Goal: Information Seeking & Learning: Understand process/instructions

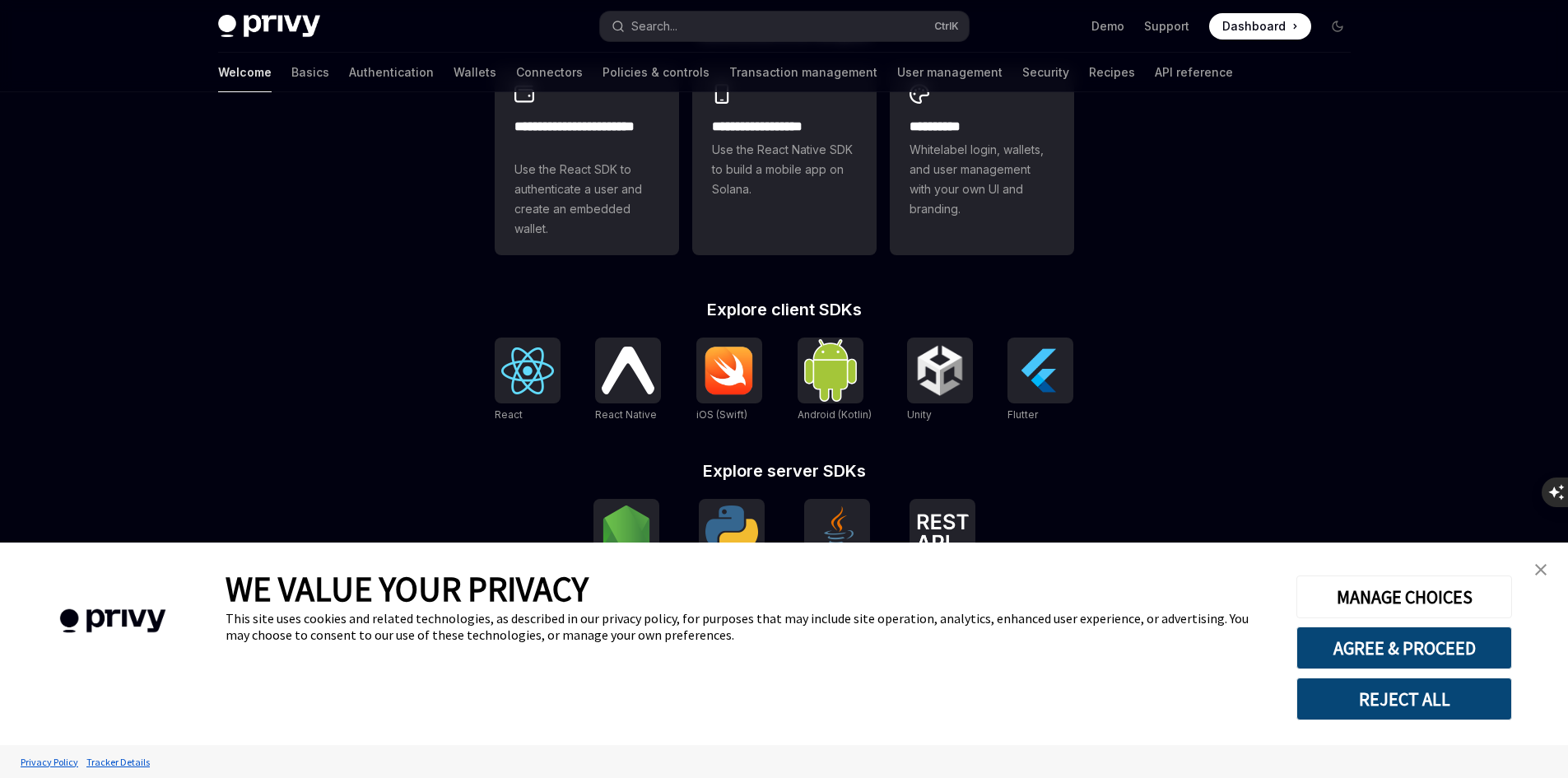
type textarea "*"
click at [530, 391] on img at bounding box center [528, 371] width 53 height 47
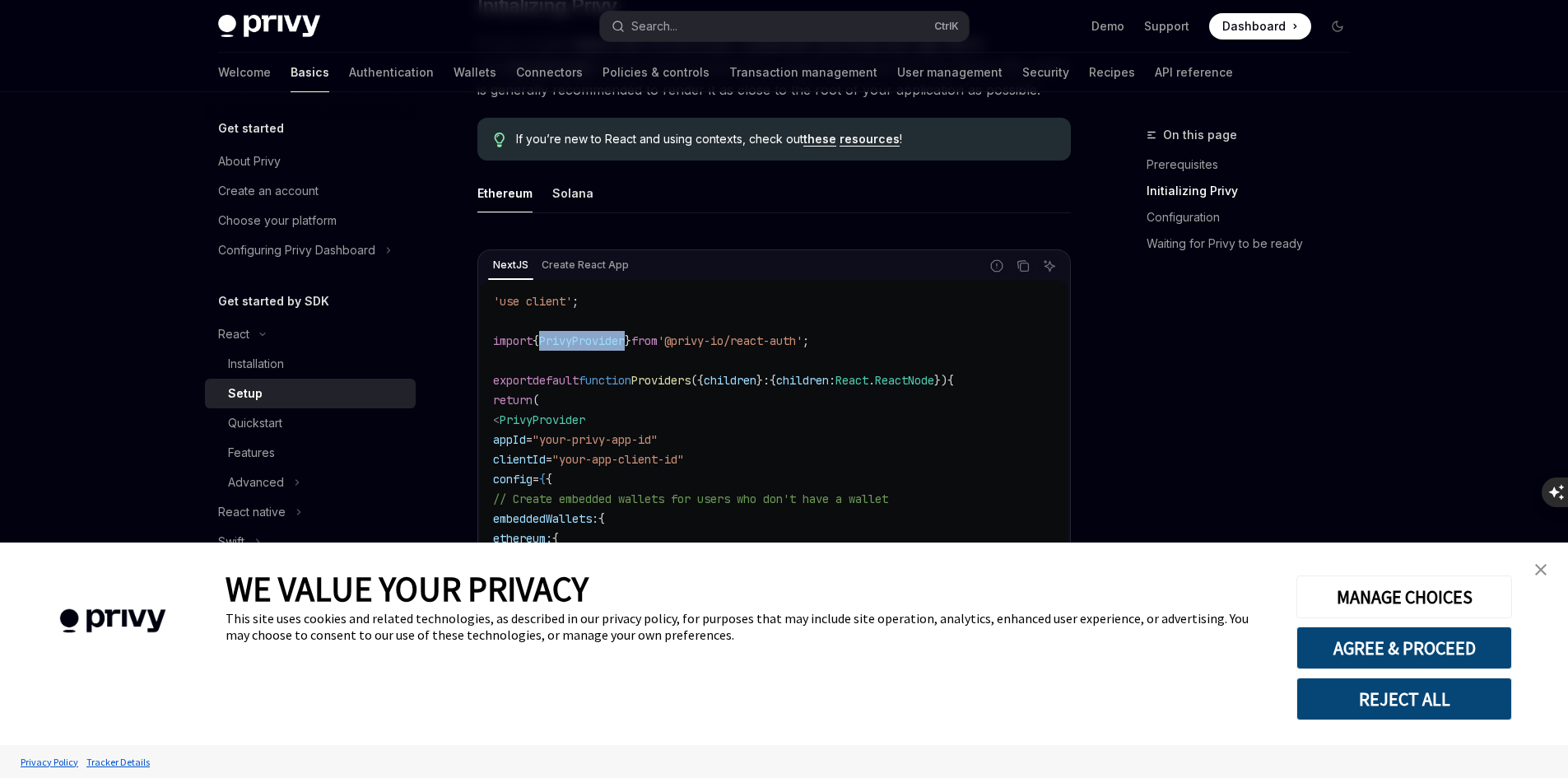
scroll to position [494, 0]
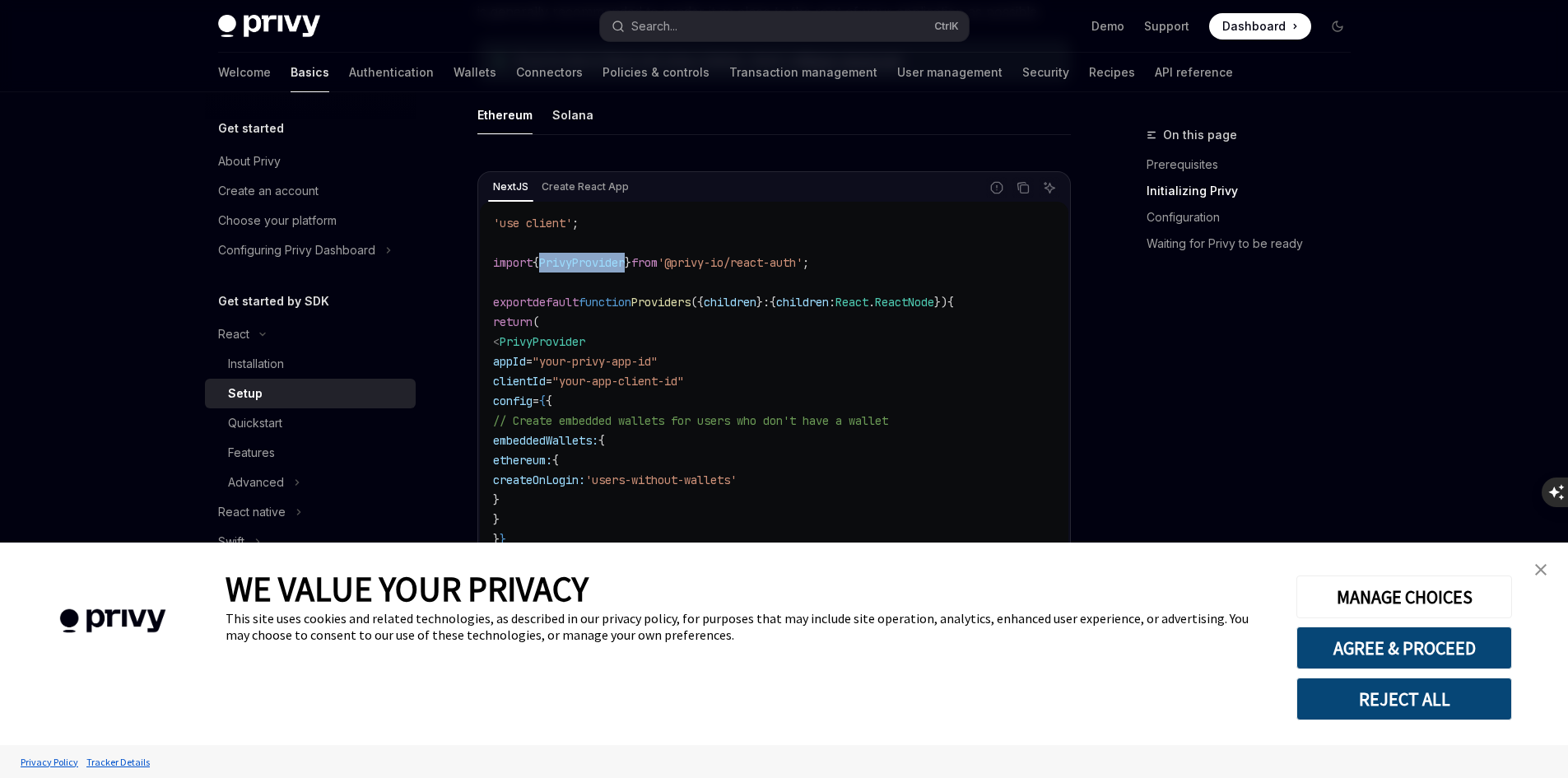
click at [1544, 570] on img "close banner" at bounding box center [1541, 570] width 12 height 12
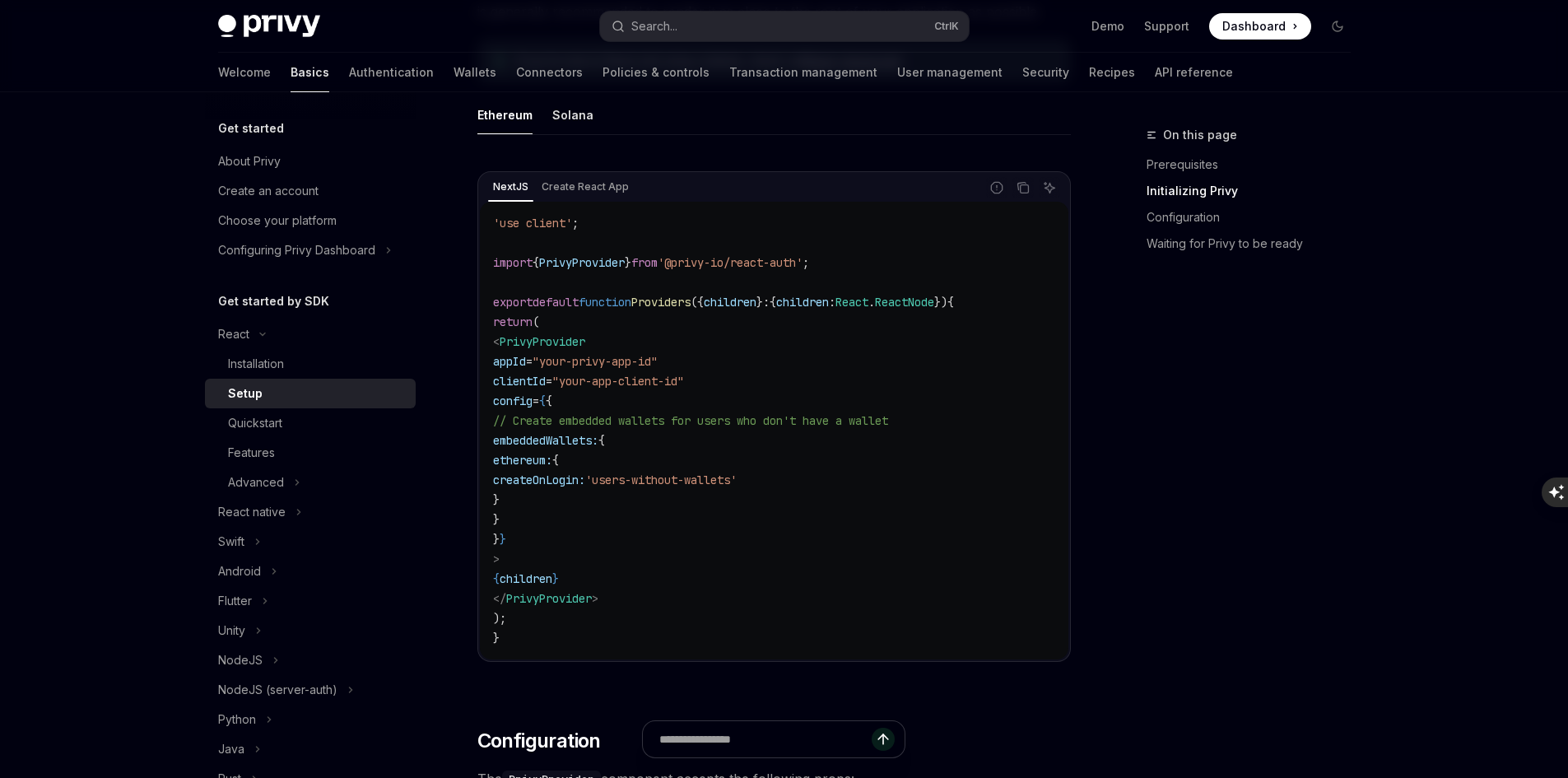
click at [599, 439] on span "embeddedWallets:" at bounding box center [545, 440] width 105 height 15
click at [710, 472] on code "'use client' ; import { PrivyProvider } from '@privy-io/react-auth' ; export de…" at bounding box center [774, 431] width 562 height 435
click at [827, 472] on code "'use client' ; import { PrivyProvider } from '@privy-io/react-auth' ; export de…" at bounding box center [774, 431] width 562 height 435
click at [603, 426] on span "// Create embedded wallets for users who don't have a wallet" at bounding box center [690, 421] width 395 height 15
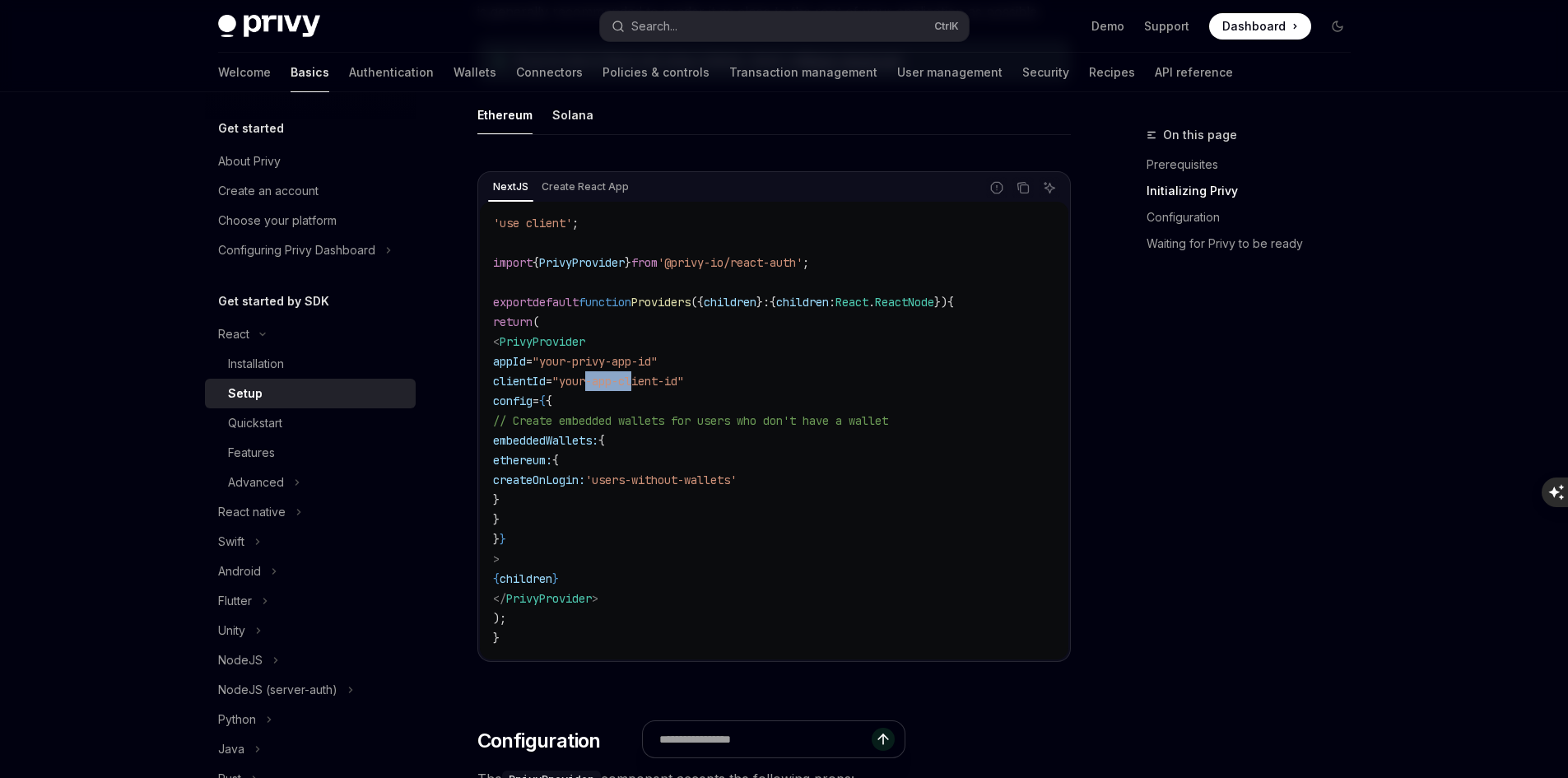
drag, startPoint x: 629, startPoint y: 386, endPoint x: 677, endPoint y: 381, distance: 48.3
click at [677, 381] on span ""your-app-client-id"" at bounding box center [618, 381] width 131 height 15
click at [601, 364] on span ""your-privy-app-id"" at bounding box center [595, 362] width 125 height 15
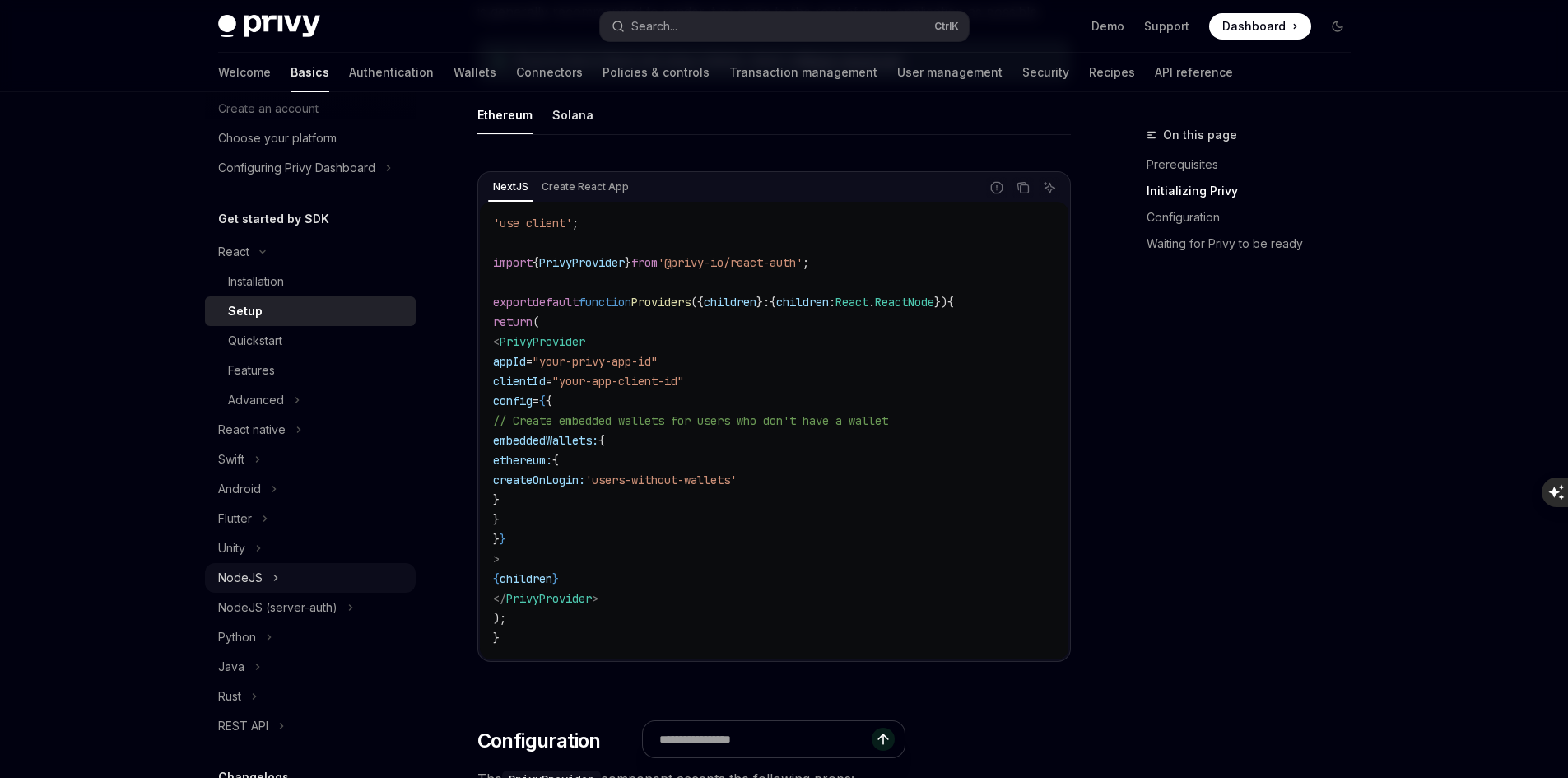
click at [291, 579] on button "NodeJS" at bounding box center [310, 578] width 211 height 29
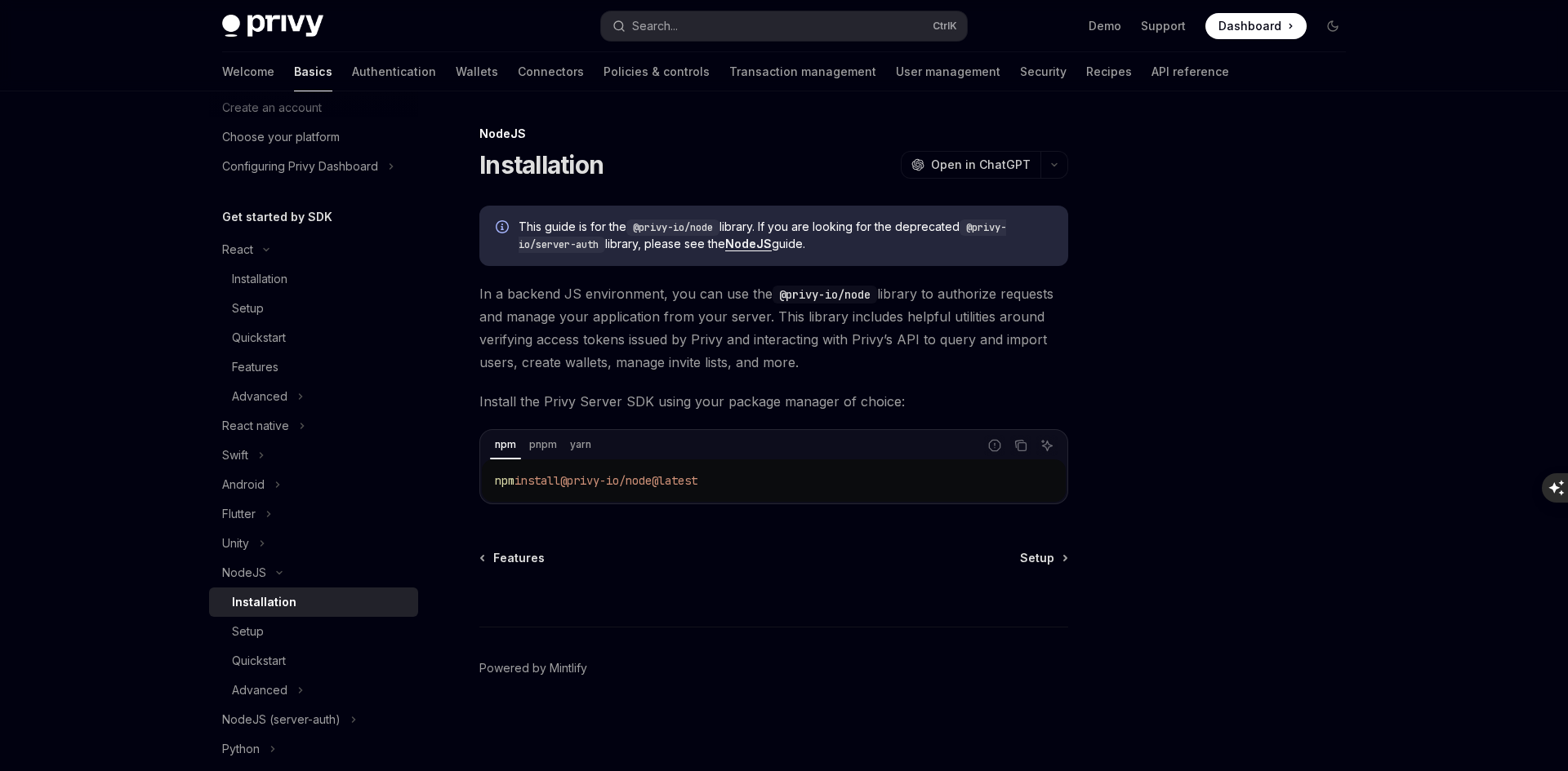
click at [293, 600] on div "Installation" at bounding box center [263, 603] width 64 height 20
click at [1041, 551] on span "Setup" at bounding box center [1037, 558] width 34 height 16
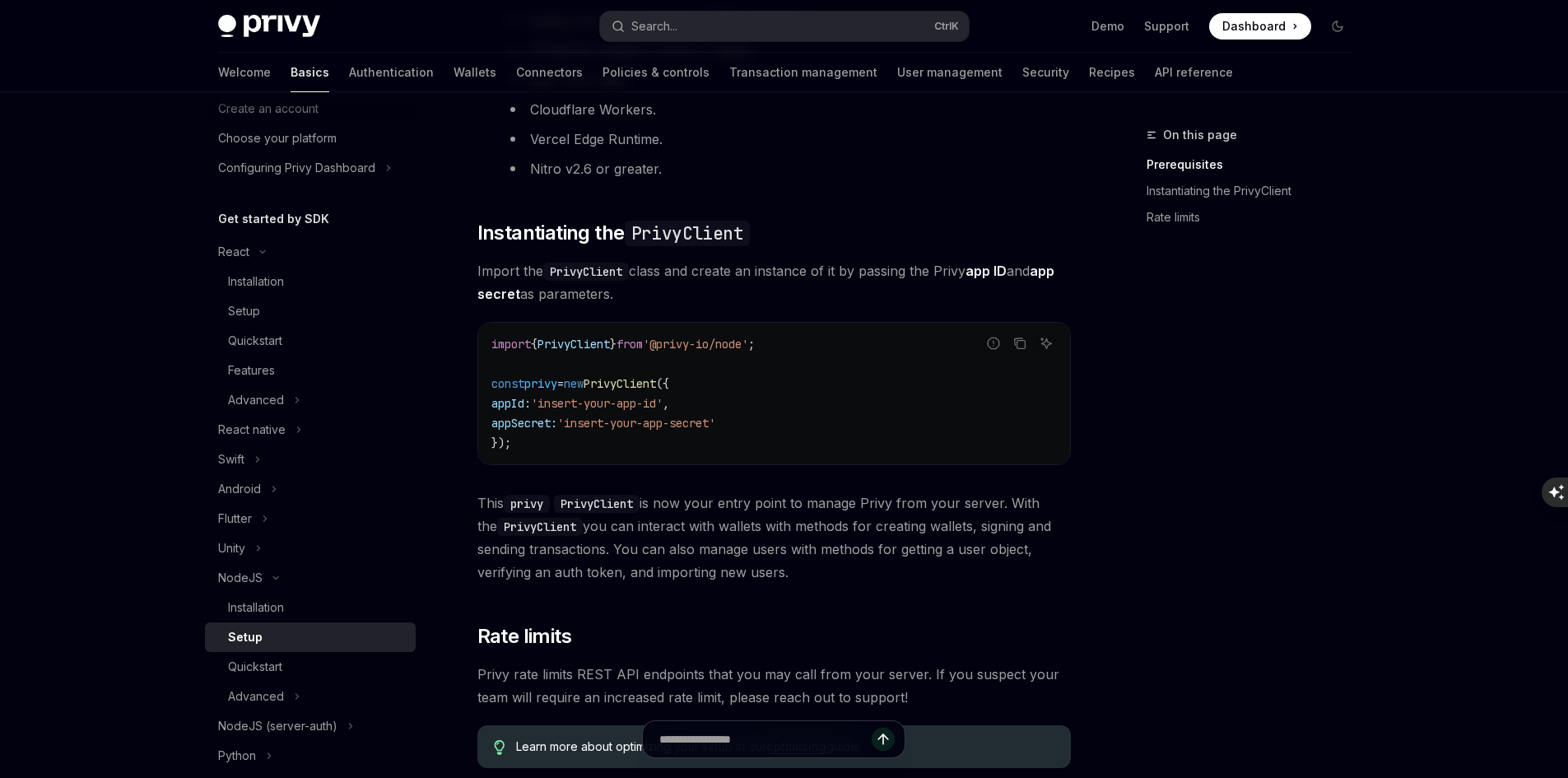
scroll to position [412, 0]
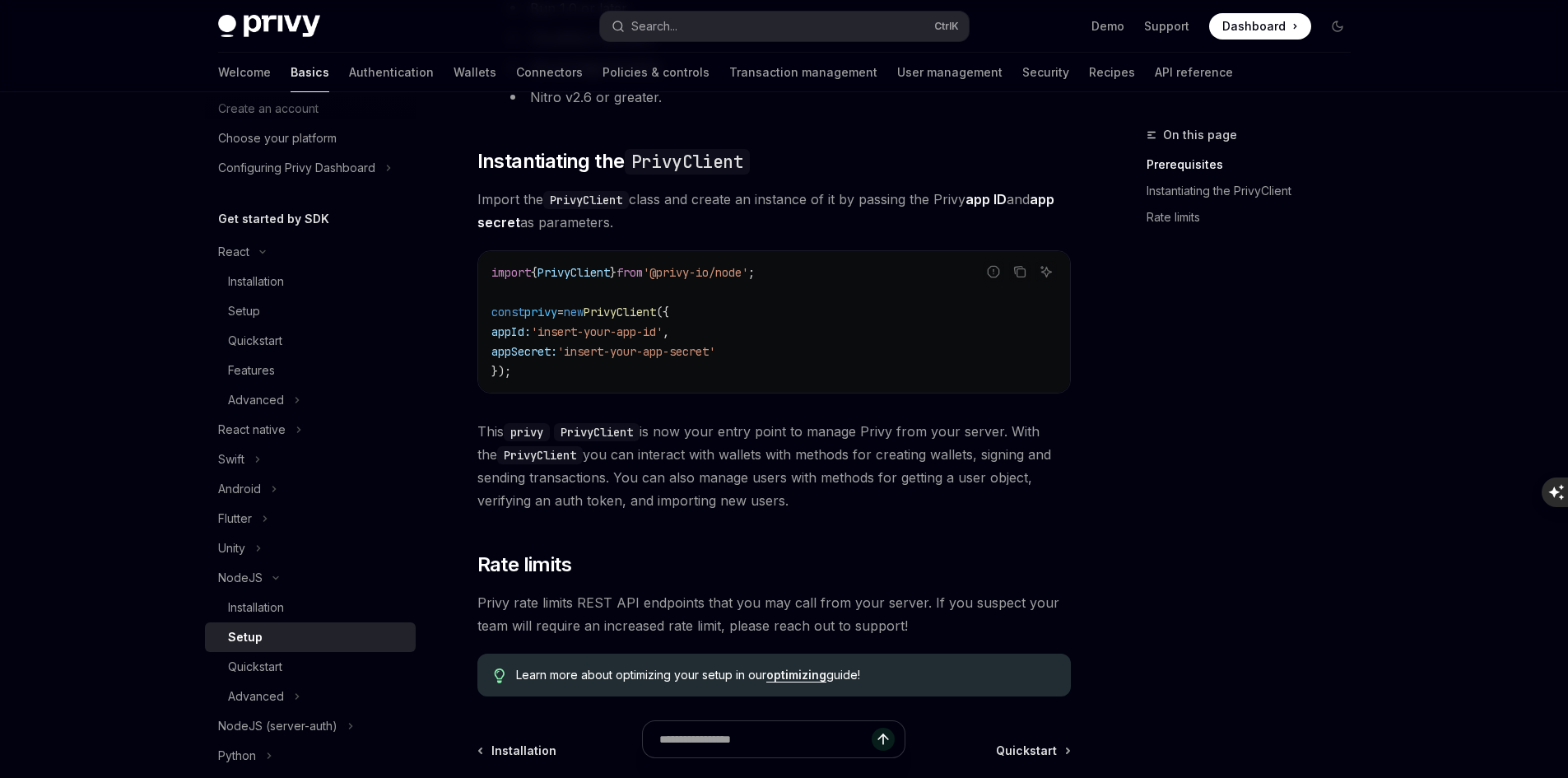
click at [640, 313] on span "PrivyClient" at bounding box center [619, 312] width 72 height 15
click at [601, 339] on span "'insert-your-app-id'" at bounding box center [597, 331] width 131 height 15
click at [665, 355] on span "'insert-your-app-secret'" at bounding box center [636, 352] width 158 height 15
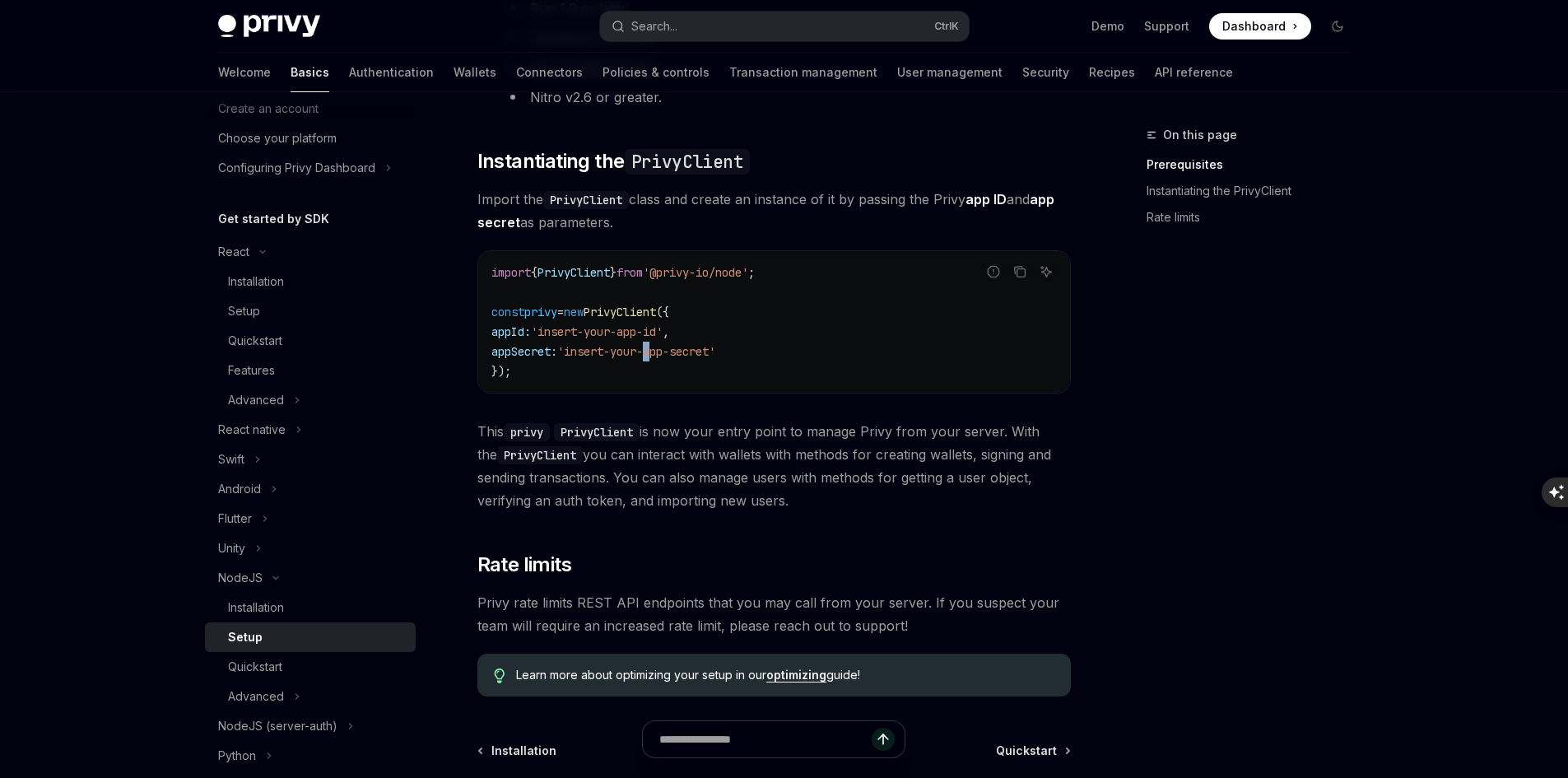
click at [665, 355] on span "'insert-your-app-secret'" at bounding box center [636, 352] width 158 height 15
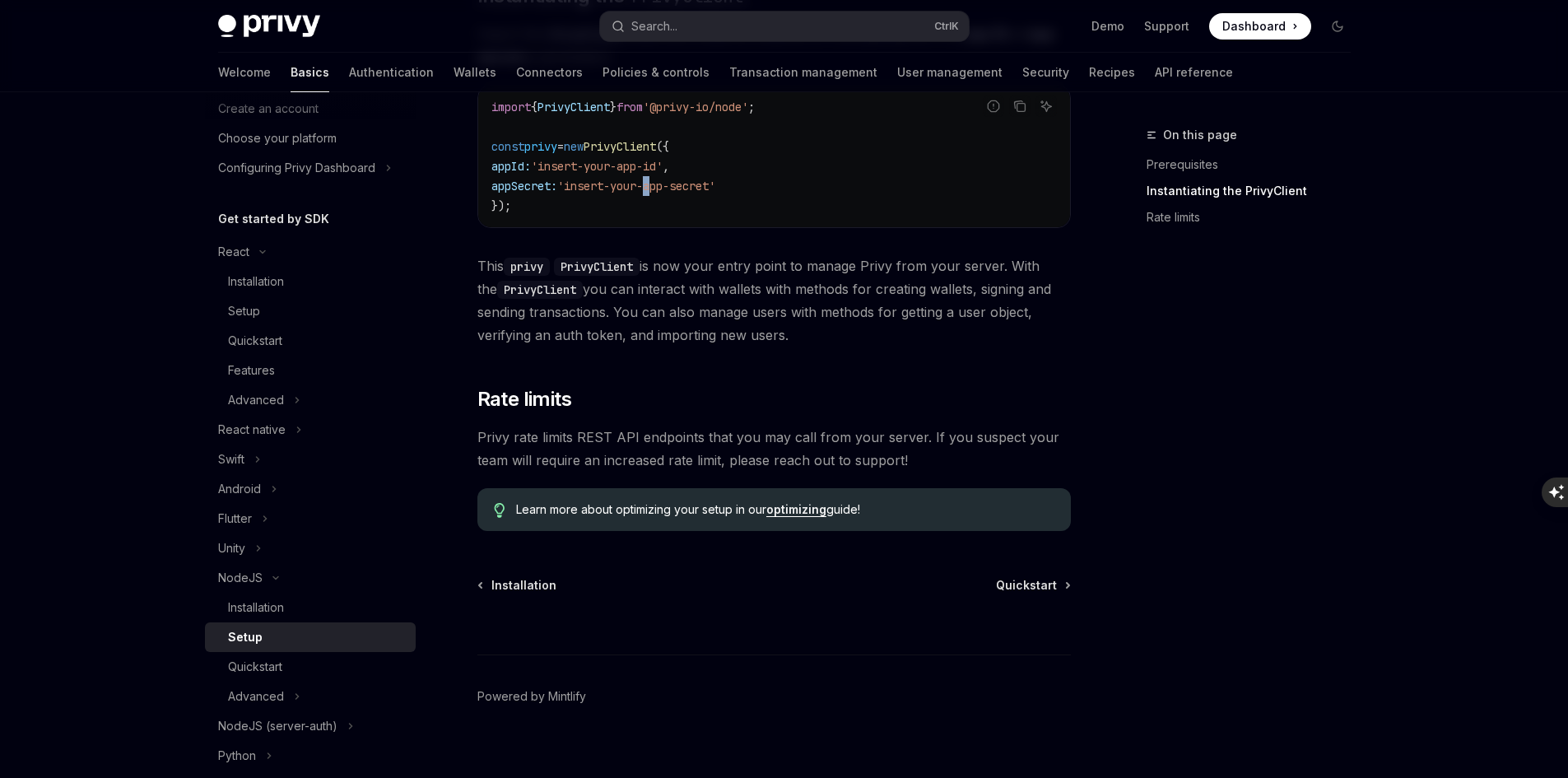
scroll to position [596, 0]
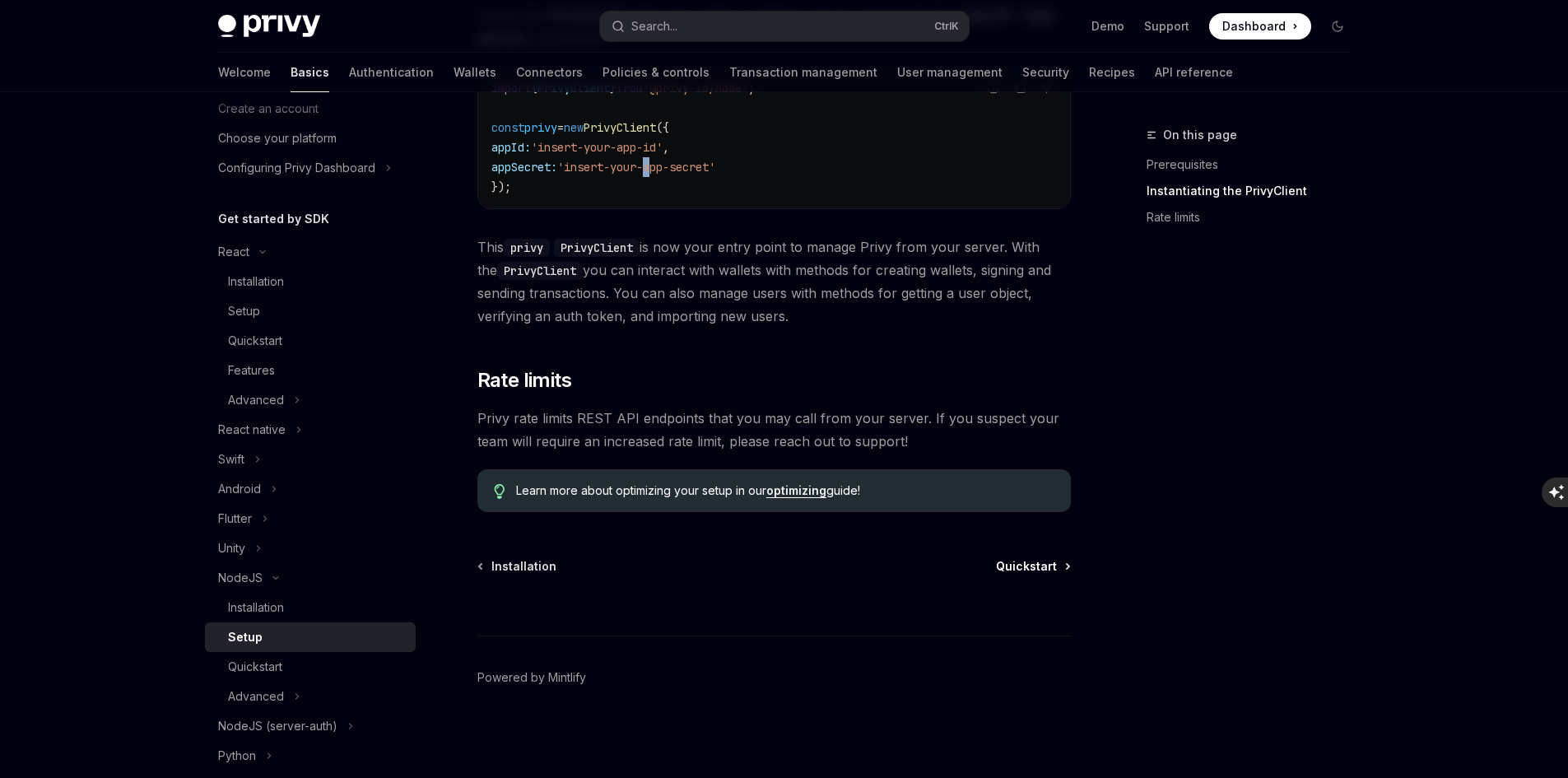
click at [1036, 570] on span "Quickstart" at bounding box center [1026, 567] width 61 height 16
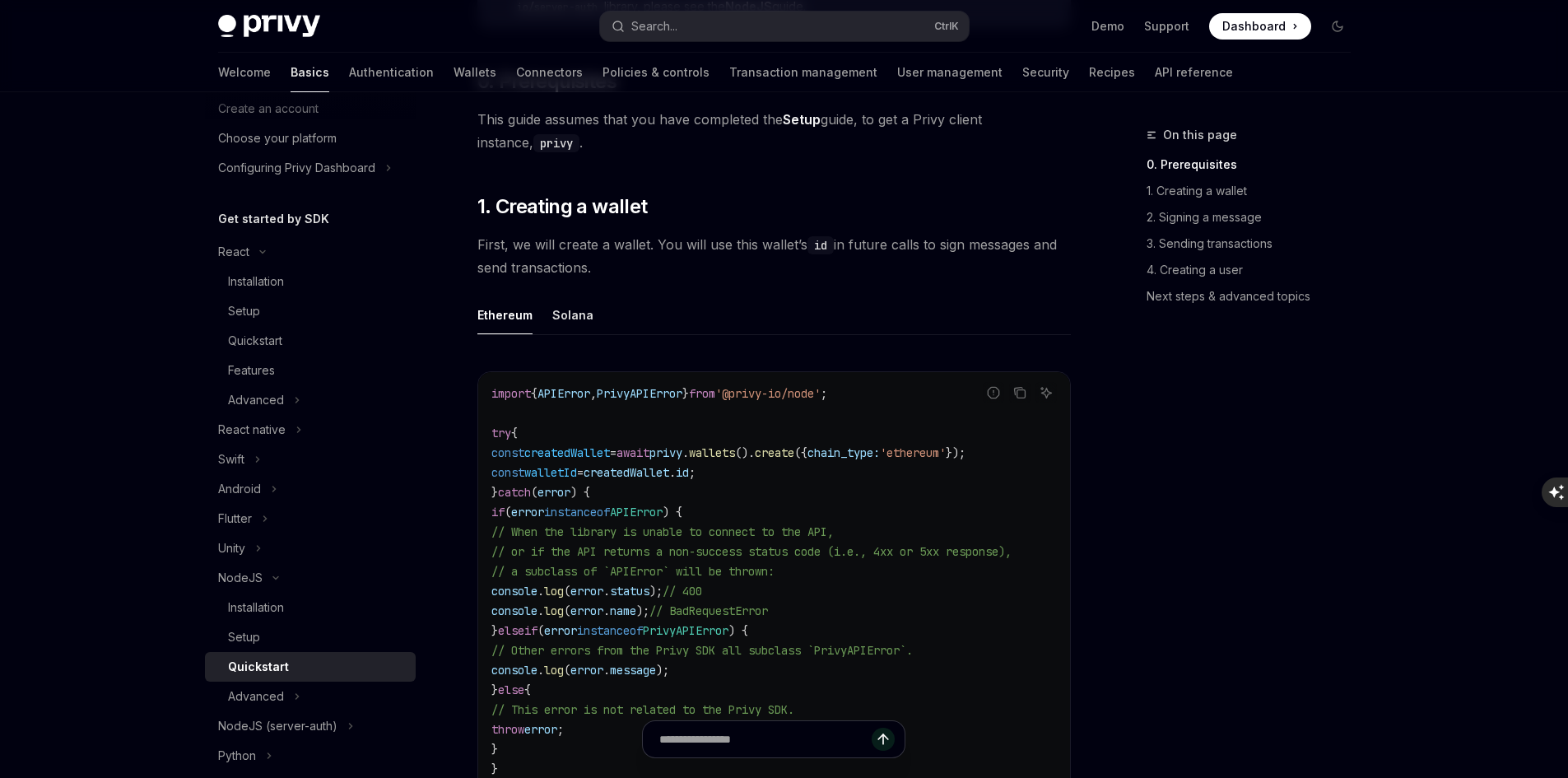
scroll to position [330, 0]
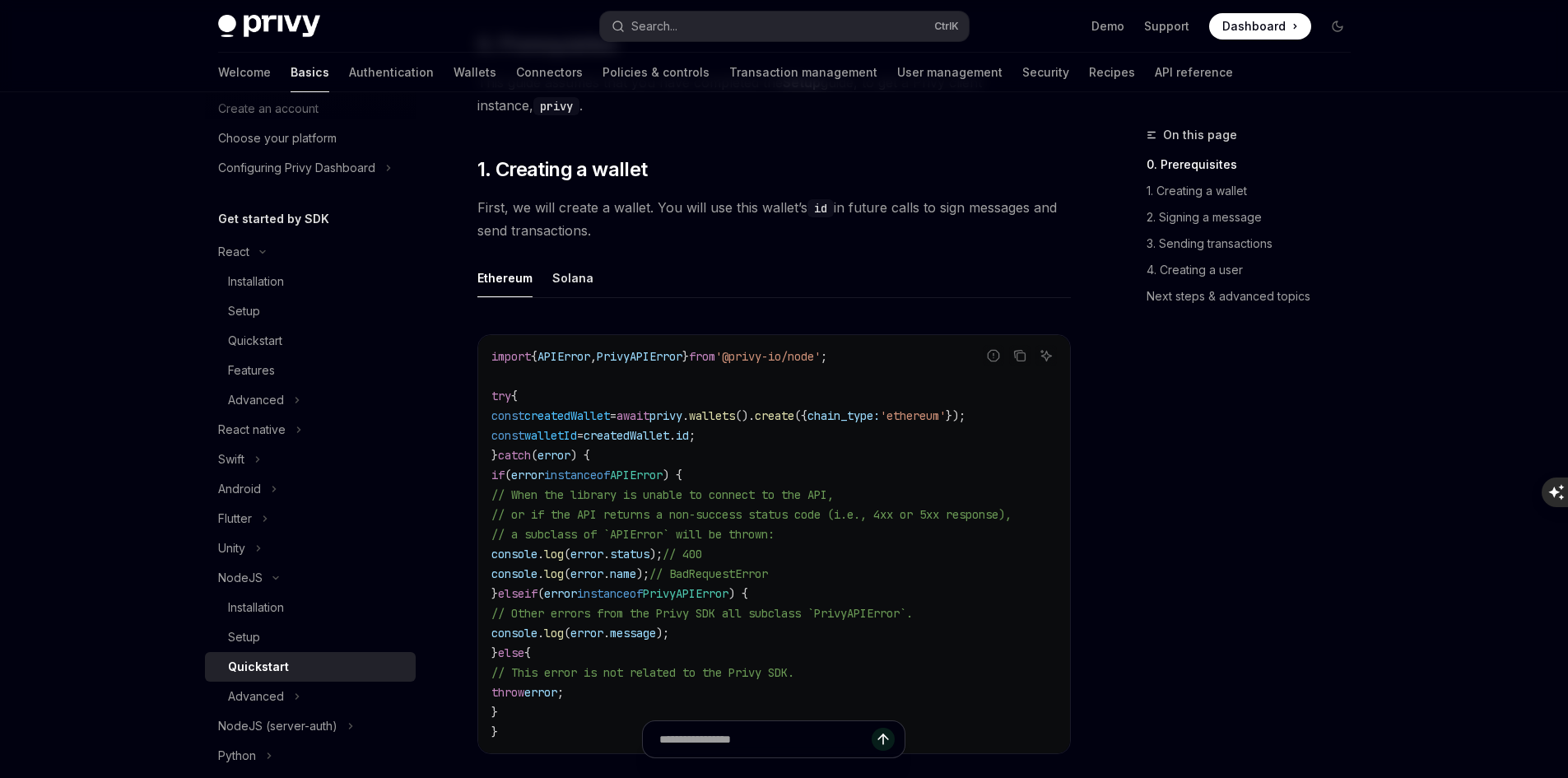
click at [735, 411] on span "wallets" at bounding box center [712, 415] width 47 height 15
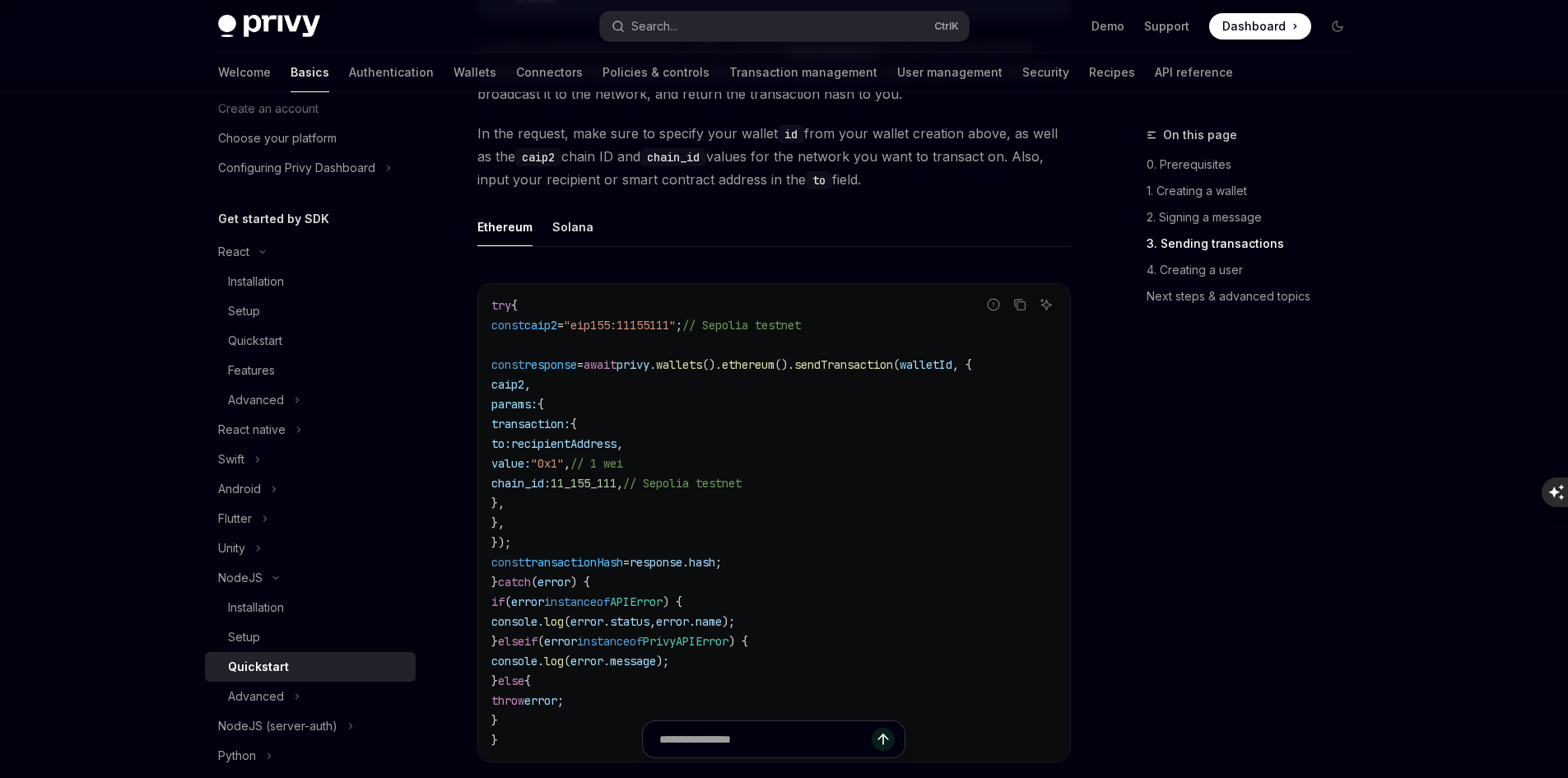
scroll to position [2059, 0]
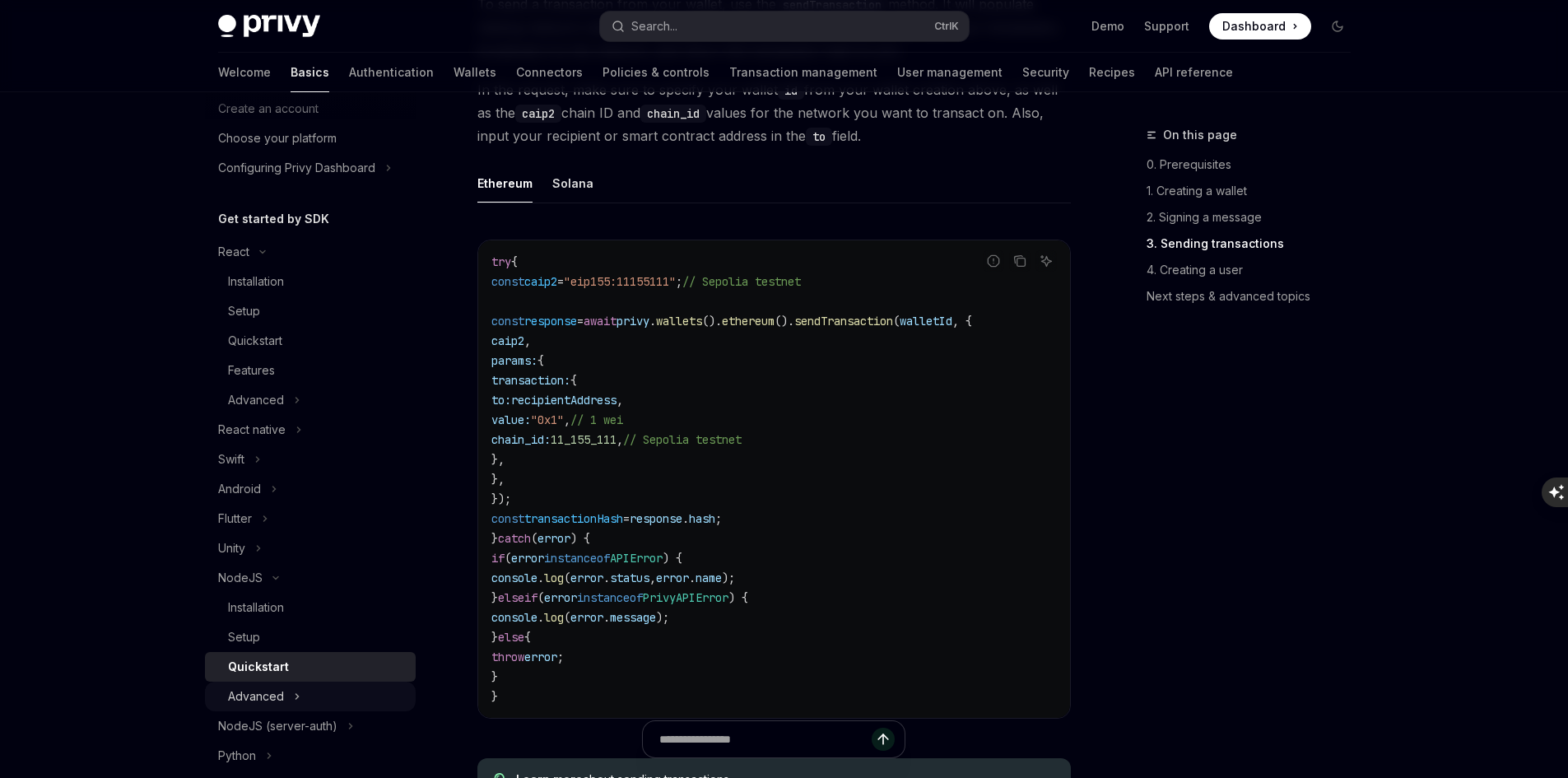
drag, startPoint x: 297, startPoint y: 699, endPoint x: 306, endPoint y: 690, distance: 12.7
click at [297, 699] on icon "Toggle Advanced section" at bounding box center [297, 696] width 3 height 5
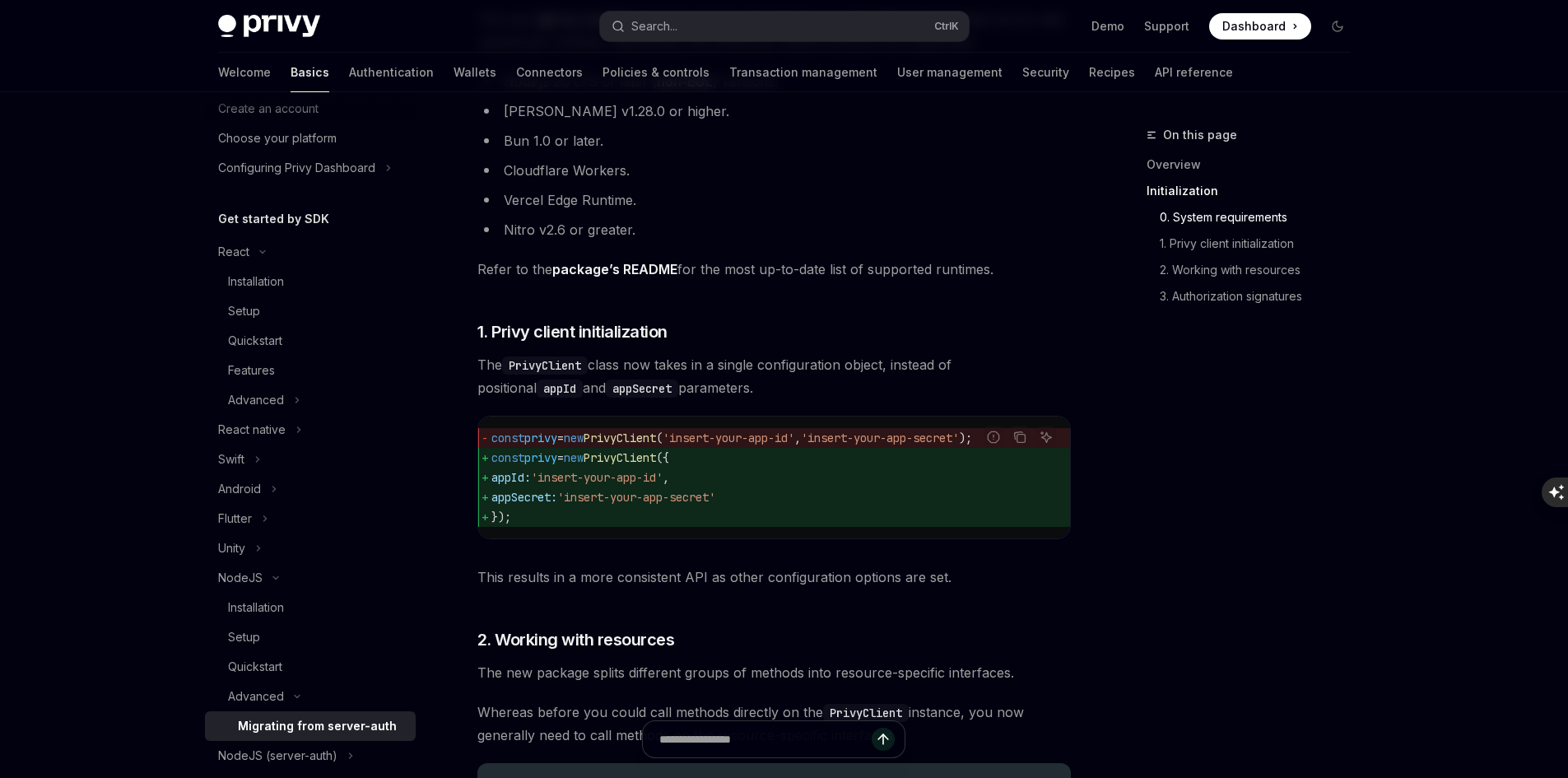
scroll to position [494, 0]
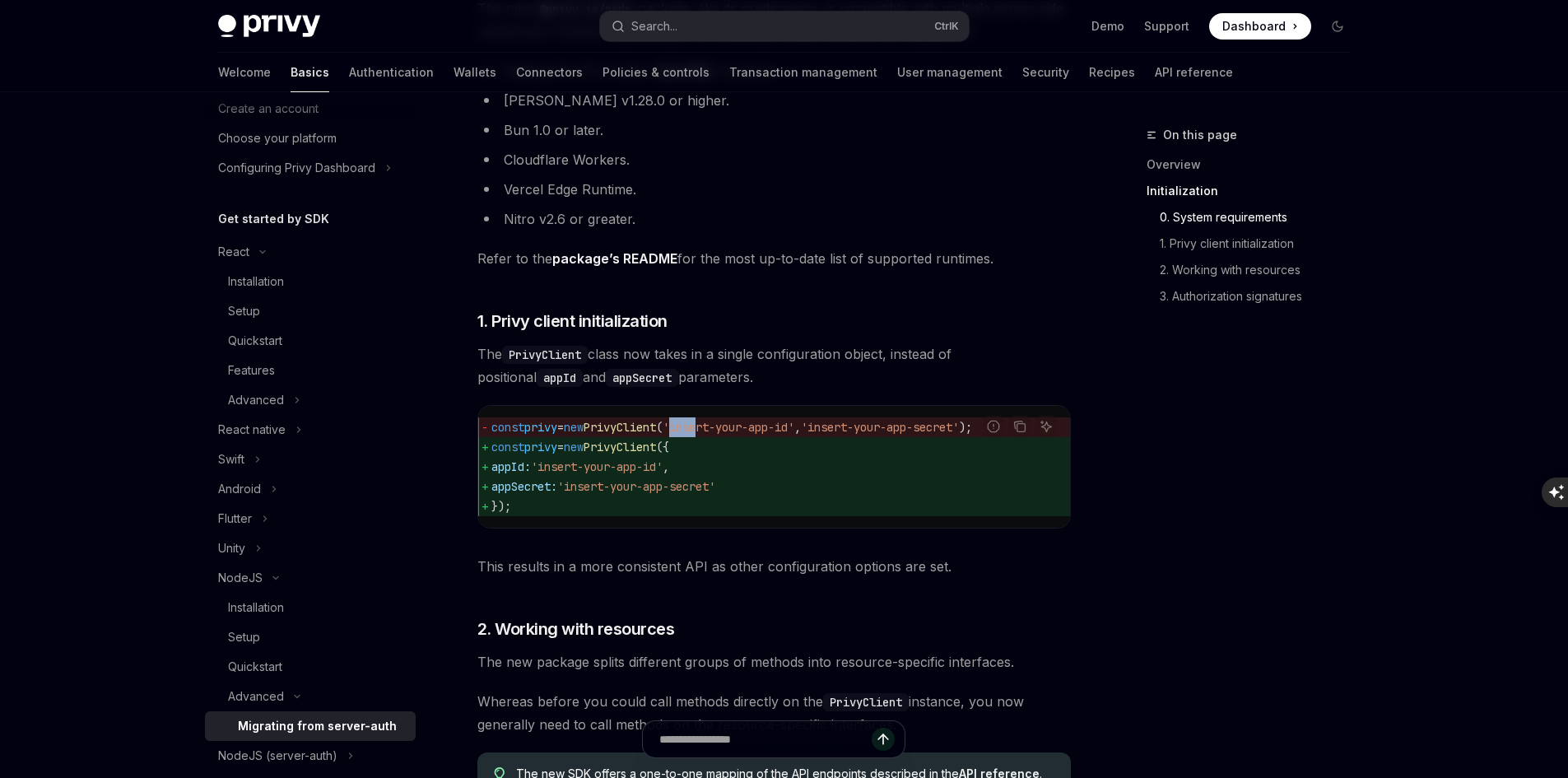
drag, startPoint x: 705, startPoint y: 426, endPoint x: 732, endPoint y: 430, distance: 27.3
click at [732, 430] on span "'insert-your-app-id'" at bounding box center [728, 427] width 131 height 15
click at [656, 441] on span "PrivyClient" at bounding box center [619, 447] width 72 height 15
click at [624, 447] on span "PrivyClient" at bounding box center [619, 447] width 72 height 15
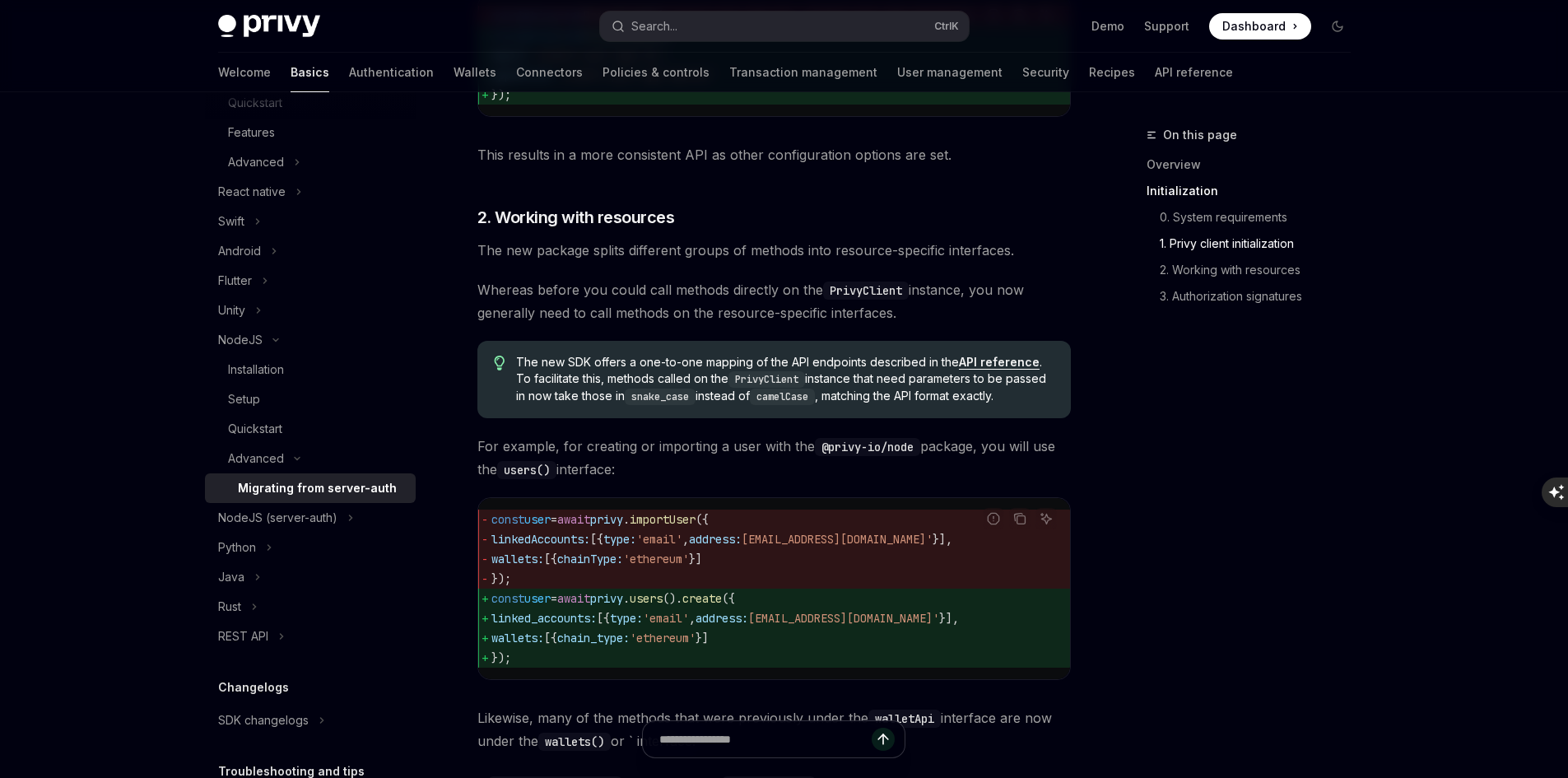
scroll to position [330, 0]
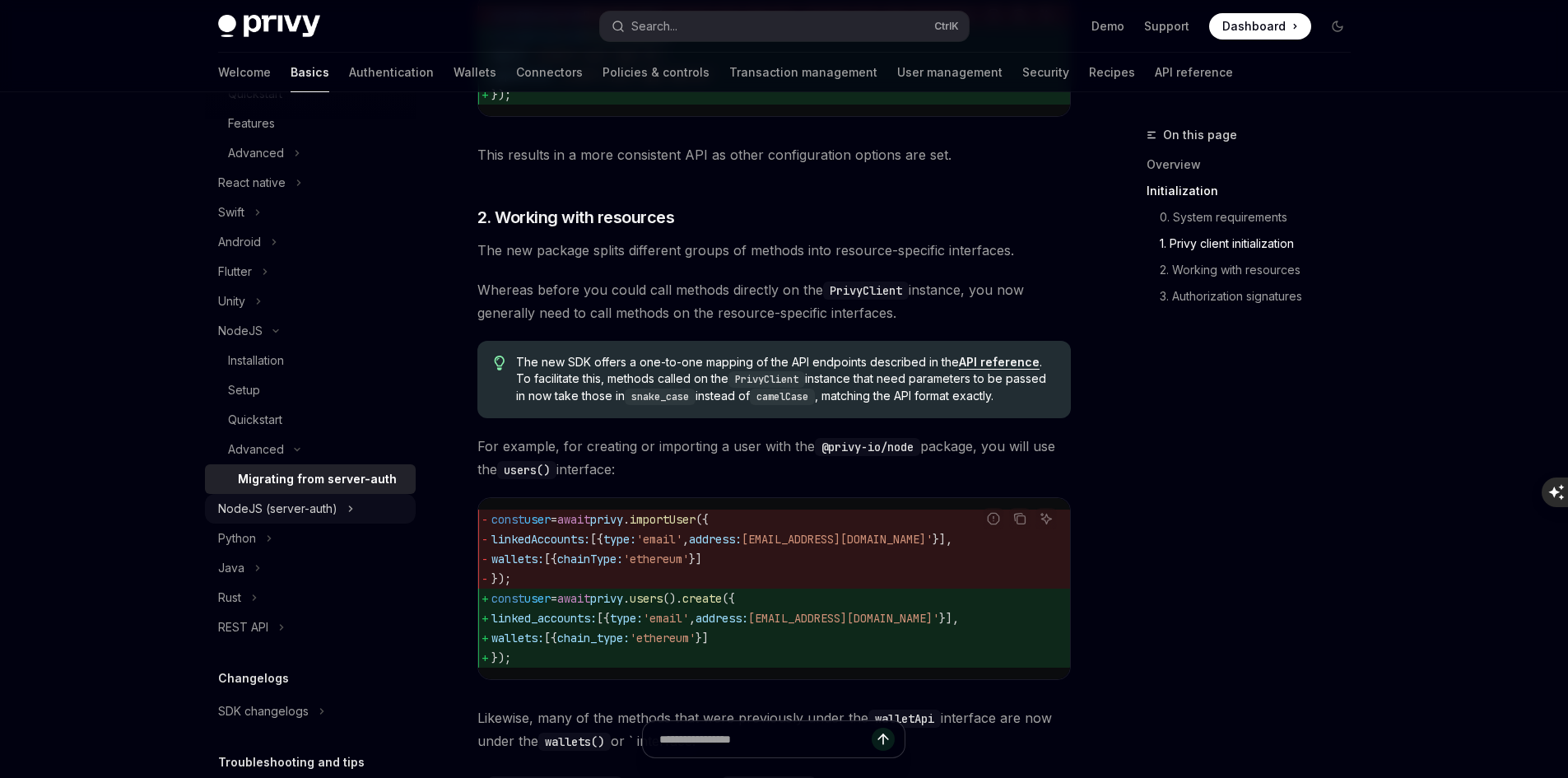
click at [370, 501] on button "NodeJS (server-auth)" at bounding box center [310, 509] width 211 height 29
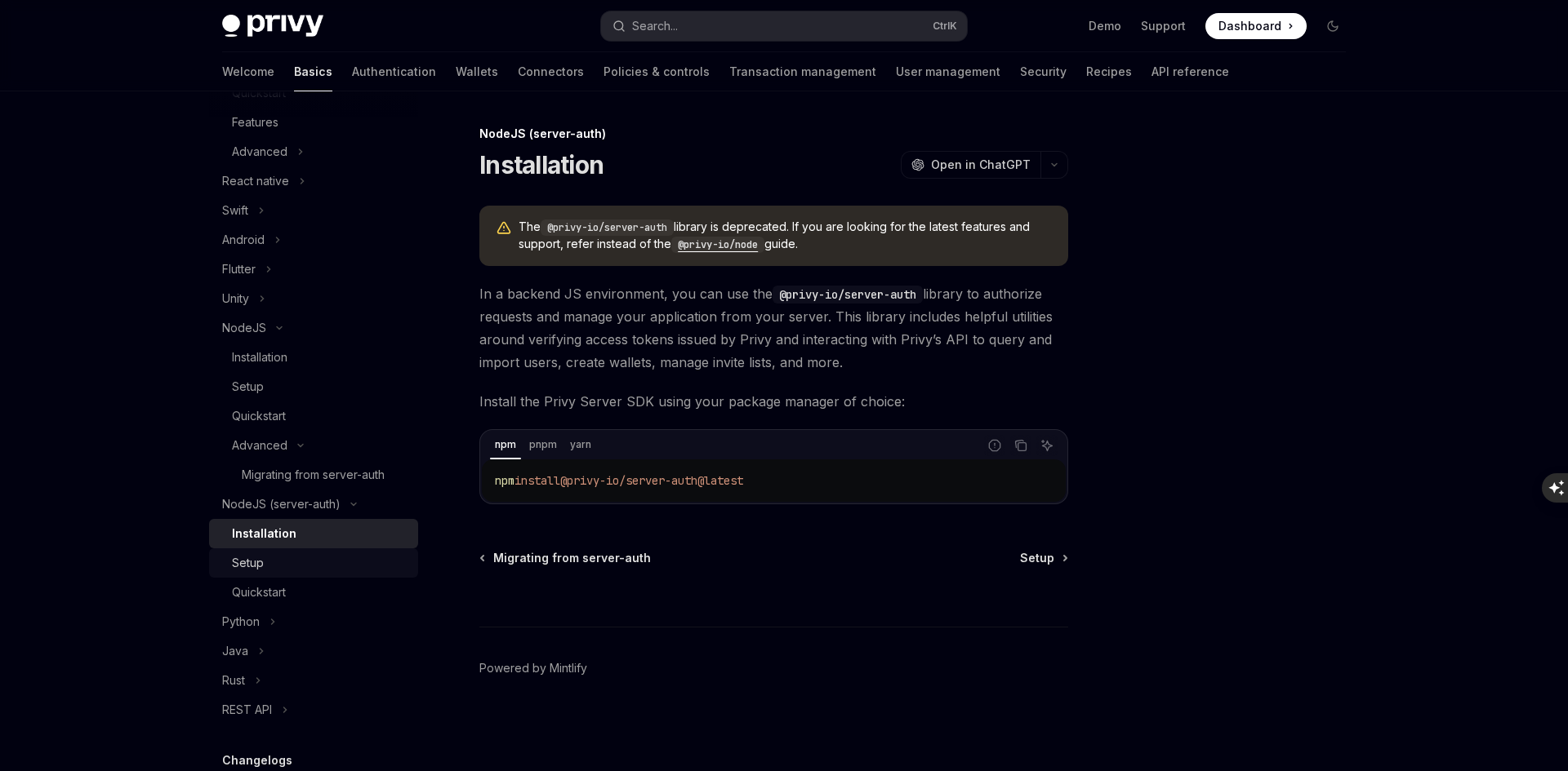
click at [293, 562] on div "Setup" at bounding box center [320, 564] width 177 height 20
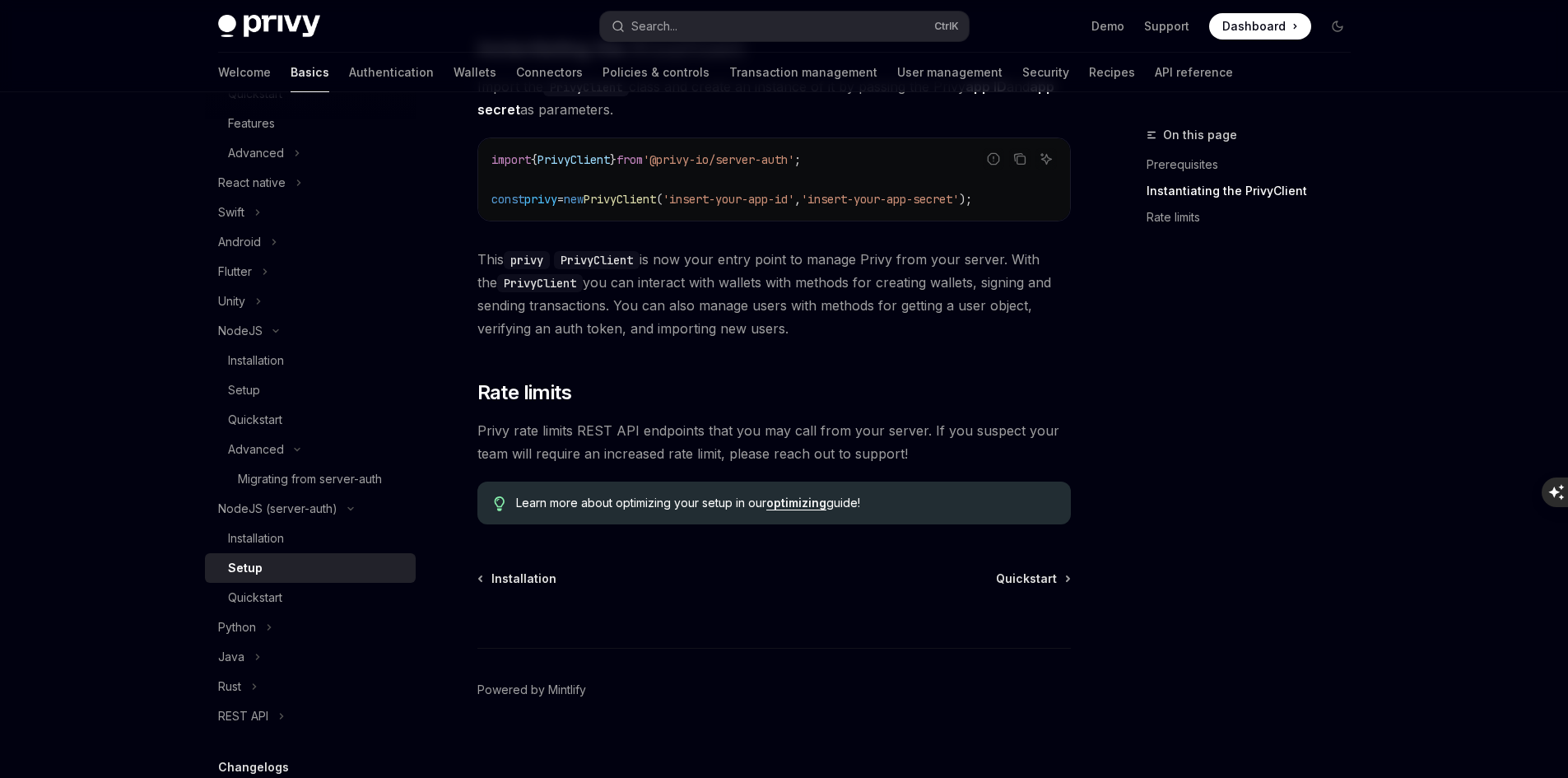
scroll to position [457, 0]
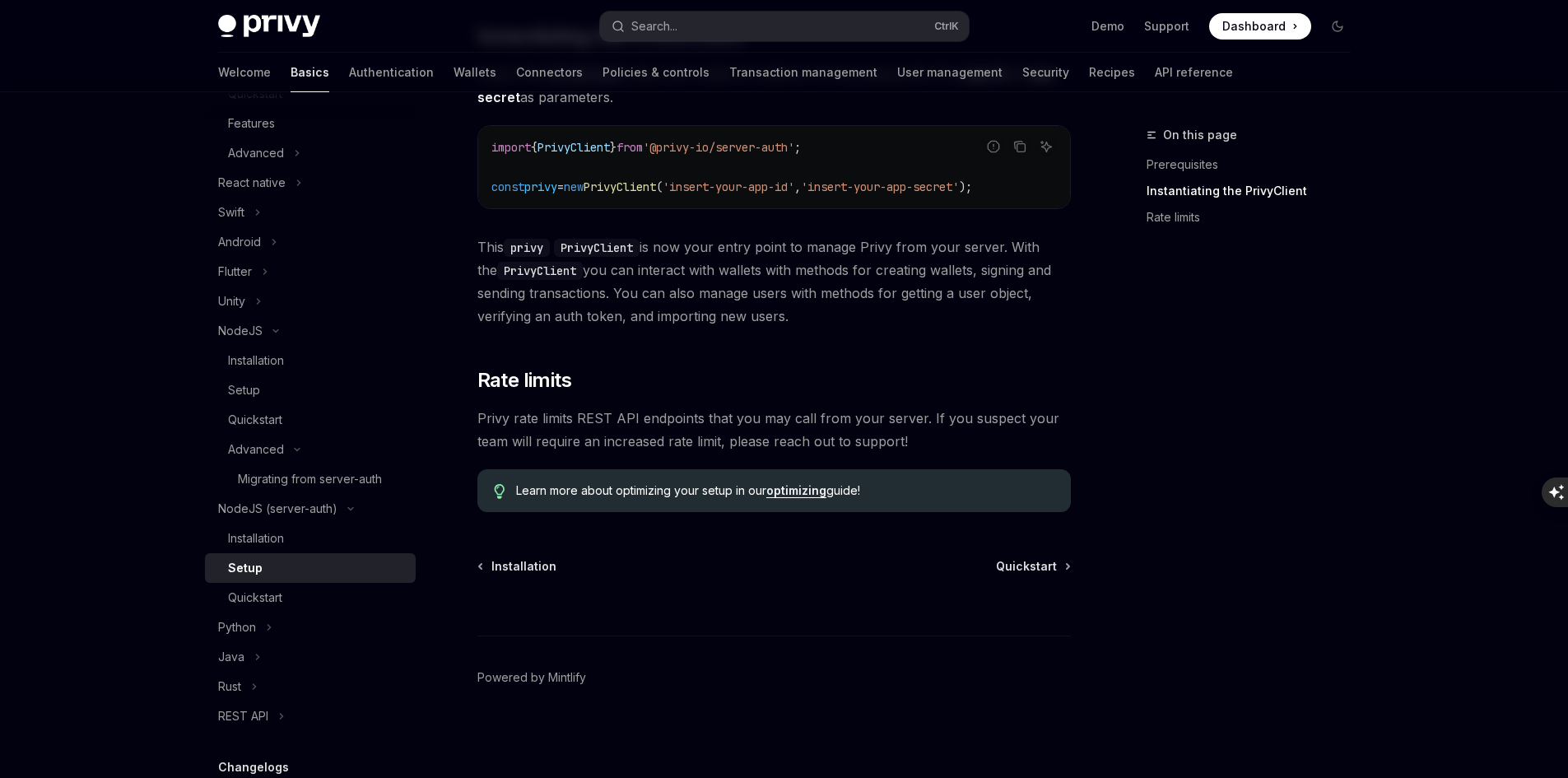
drag, startPoint x: 315, startPoint y: 596, endPoint x: 344, endPoint y: 563, distance: 43.9
click at [314, 596] on div "Quickstart" at bounding box center [317, 598] width 178 height 20
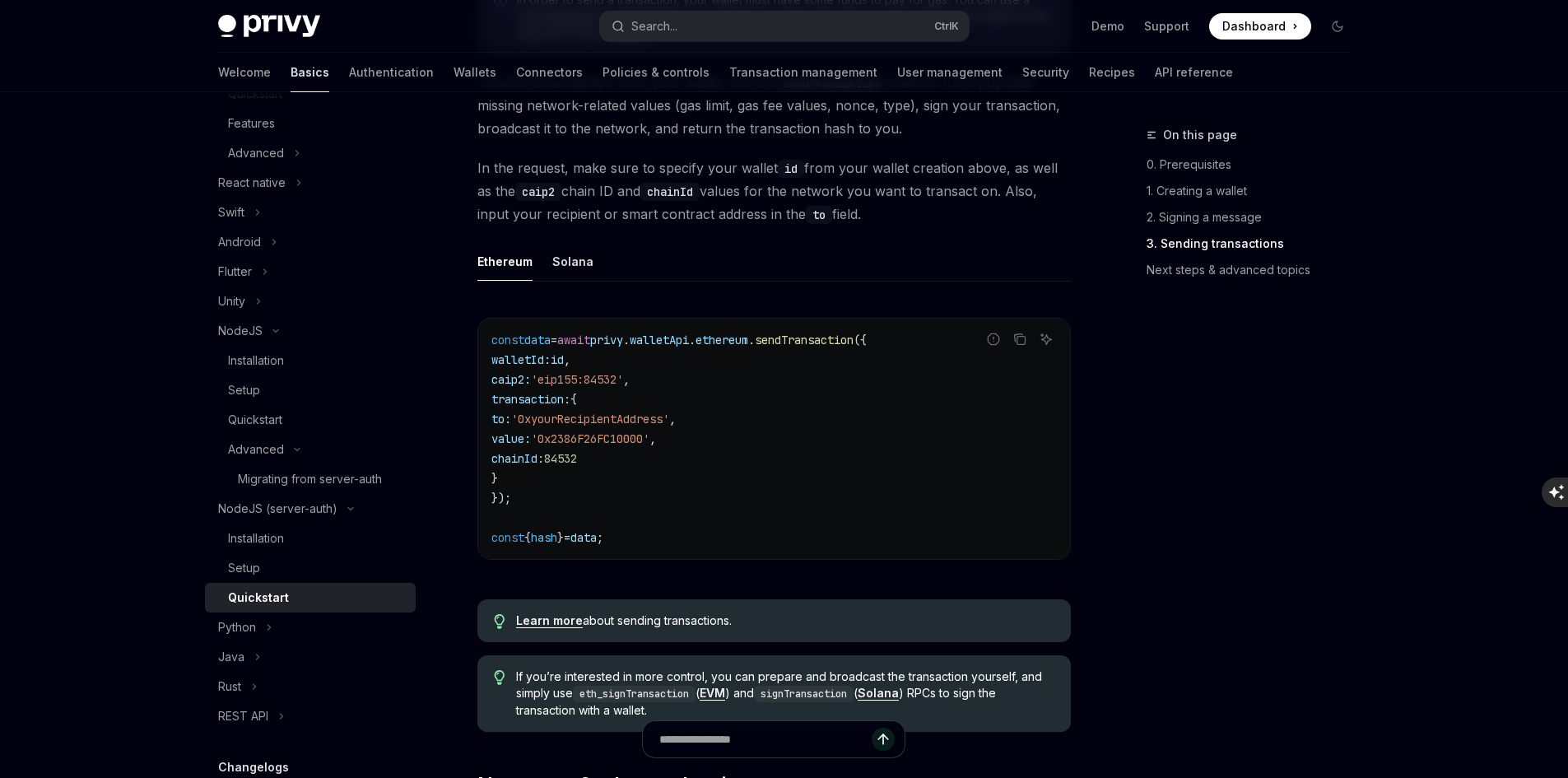
scroll to position [1483, 0]
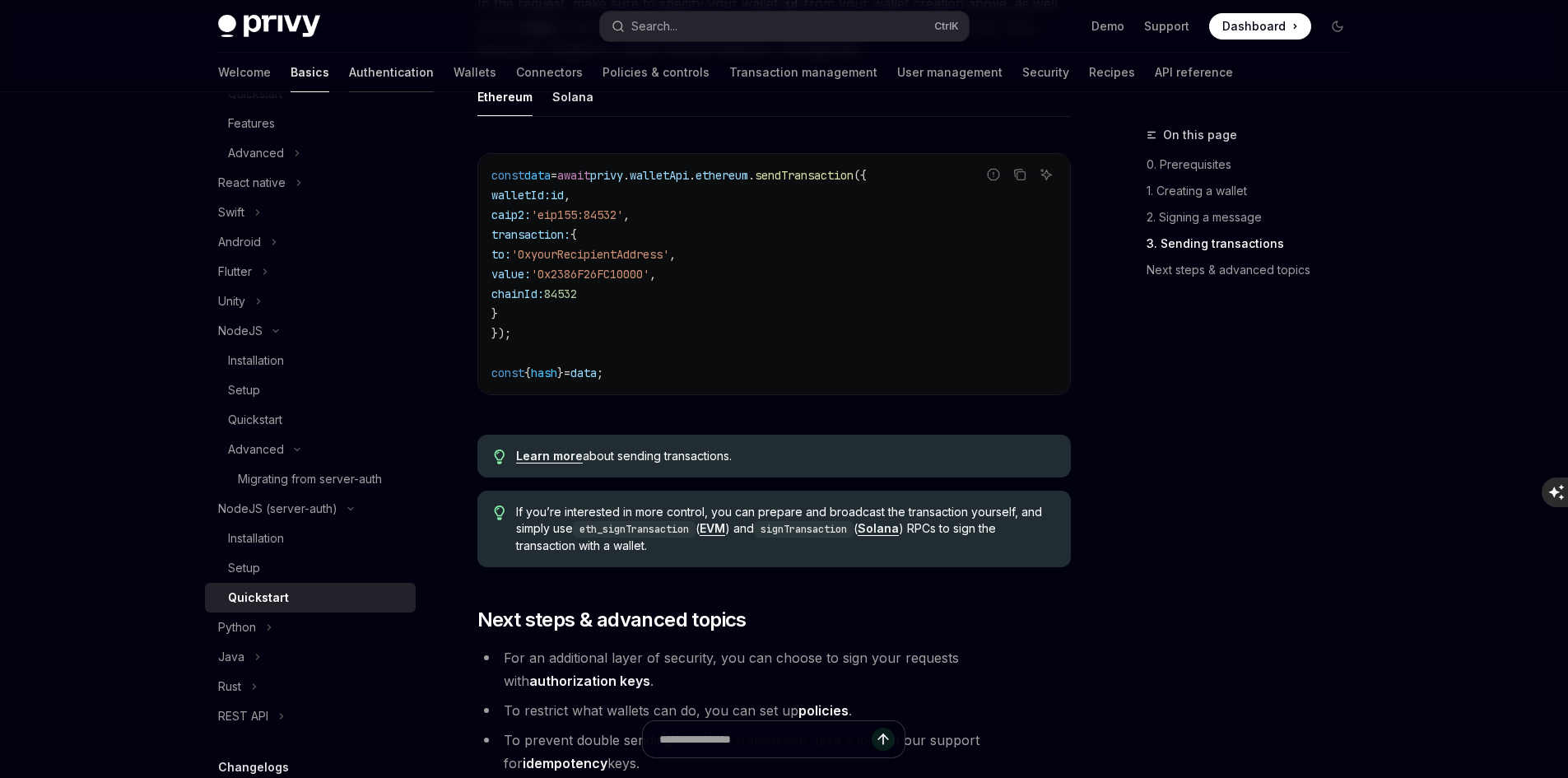
click at [349, 77] on link "Authentication" at bounding box center [391, 72] width 85 height 39
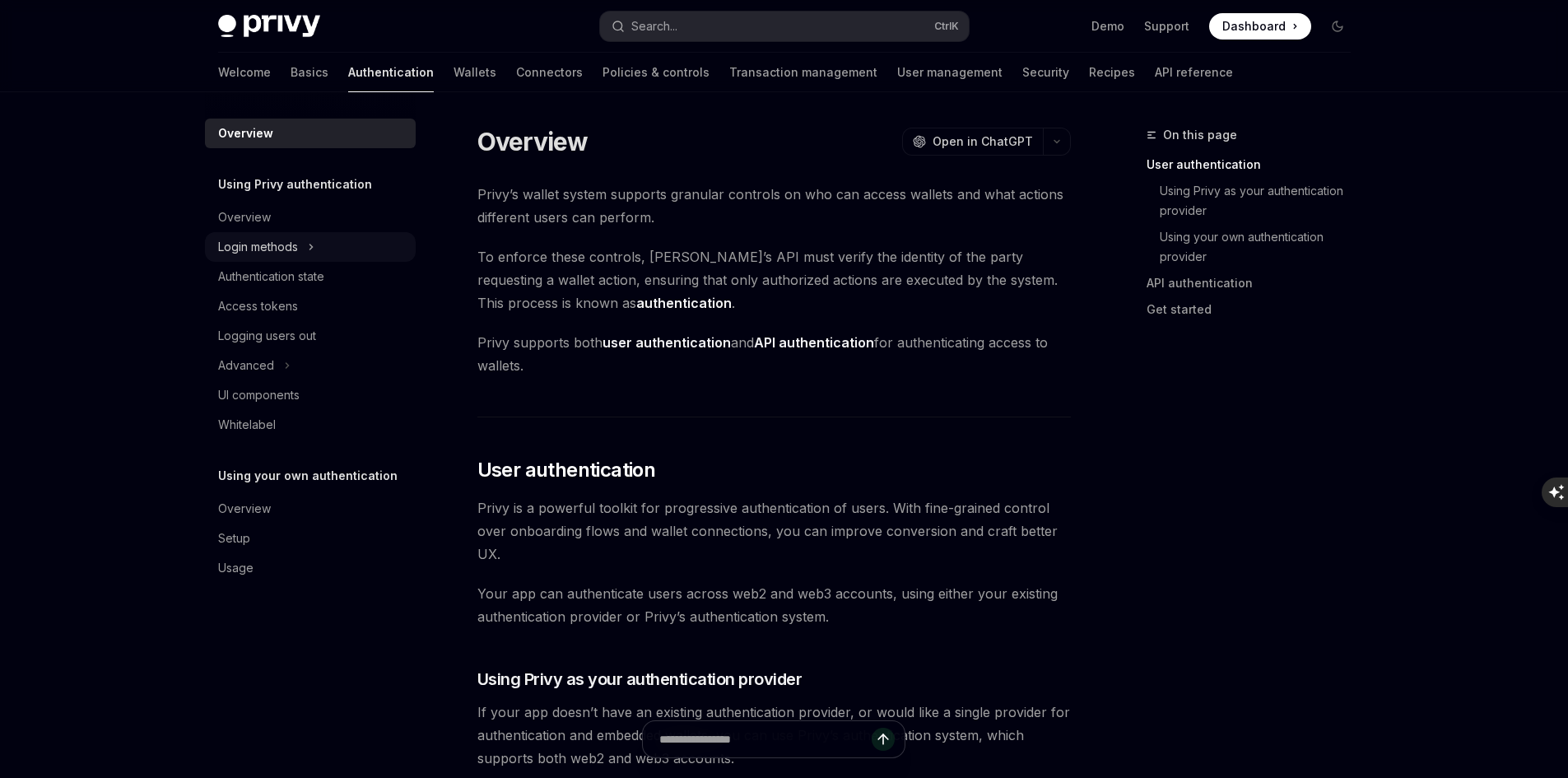
click at [255, 250] on div "Login methods" at bounding box center [257, 247] width 79 height 20
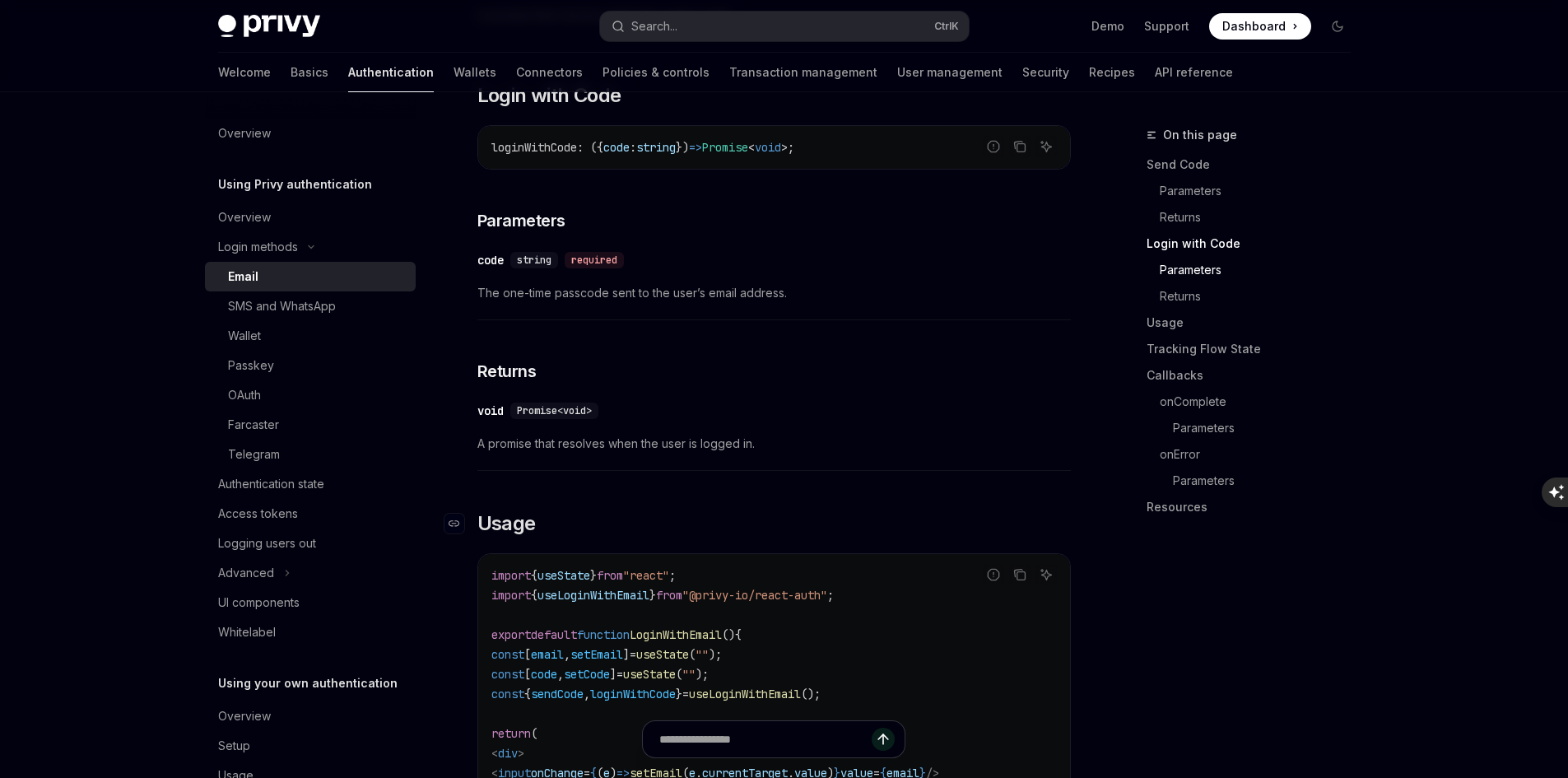
scroll to position [1318, 0]
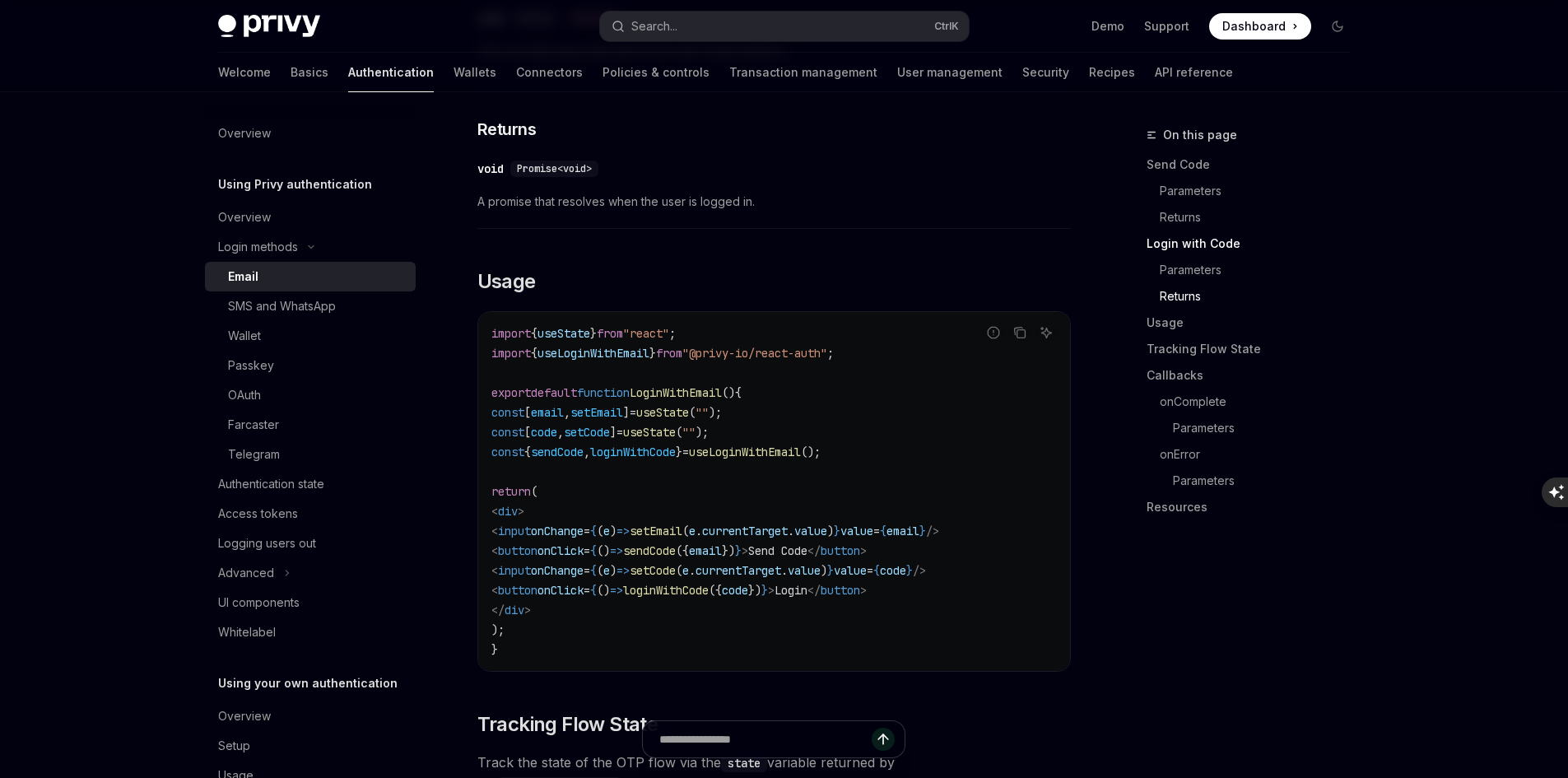
click at [586, 425] on code "import { useState } from "react" ; import { useLoginWithEmail } from "@privy-io…" at bounding box center [774, 491] width 566 height 336
click at [617, 425] on span "]" at bounding box center [612, 432] width 6 height 15
click at [676, 445] on span "loginWithCode" at bounding box center [633, 452] width 86 height 15
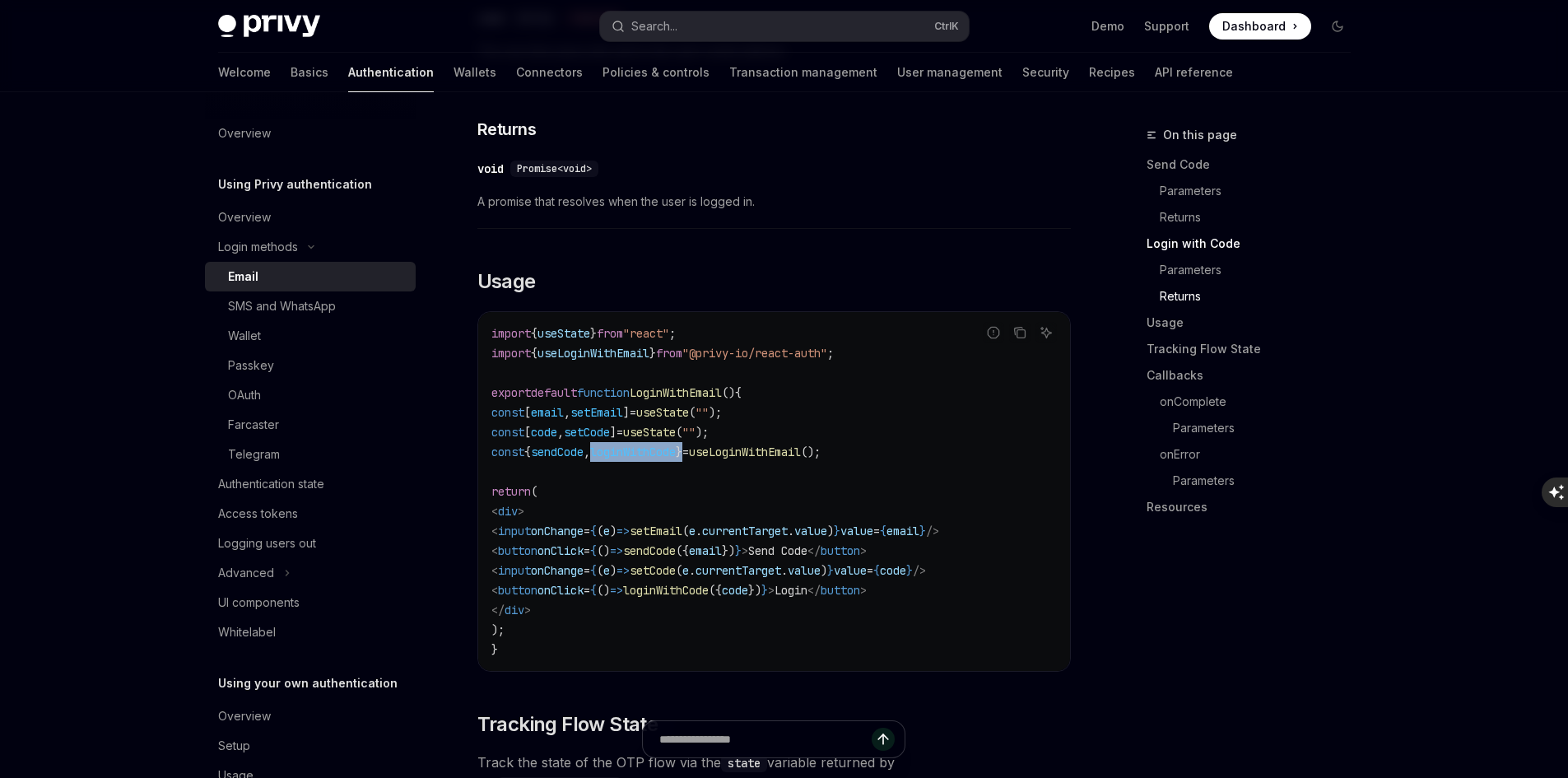
click at [676, 445] on span "loginWithCode" at bounding box center [633, 452] width 86 height 15
click at [844, 457] on code "import { useState } from "react" ; import { useLoginWithEmail } from "@privy-io…" at bounding box center [774, 491] width 566 height 336
click at [683, 524] on span "setEmail" at bounding box center [656, 531] width 53 height 15
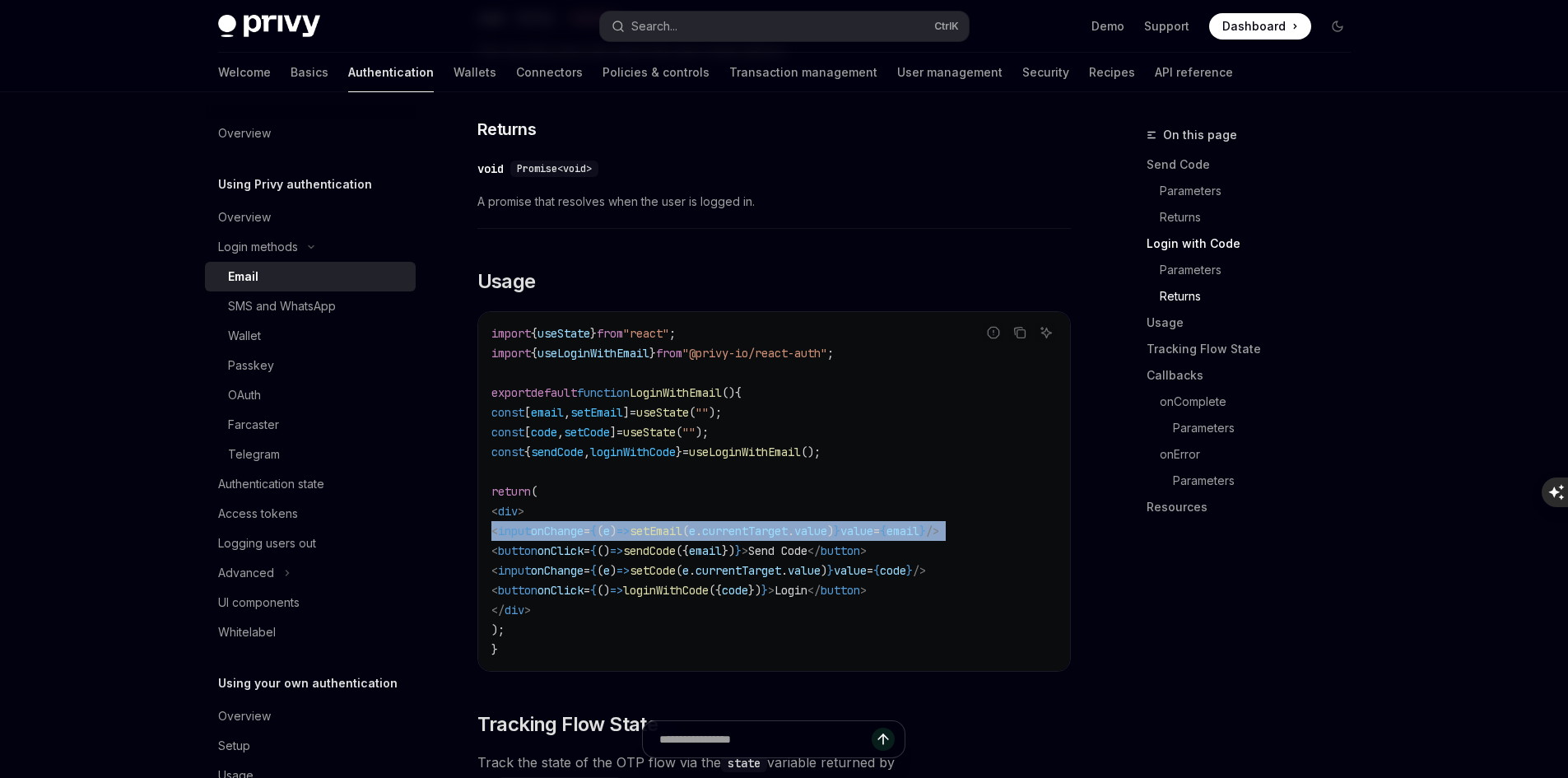
click at [683, 524] on span "setEmail" at bounding box center [656, 531] width 53 height 15
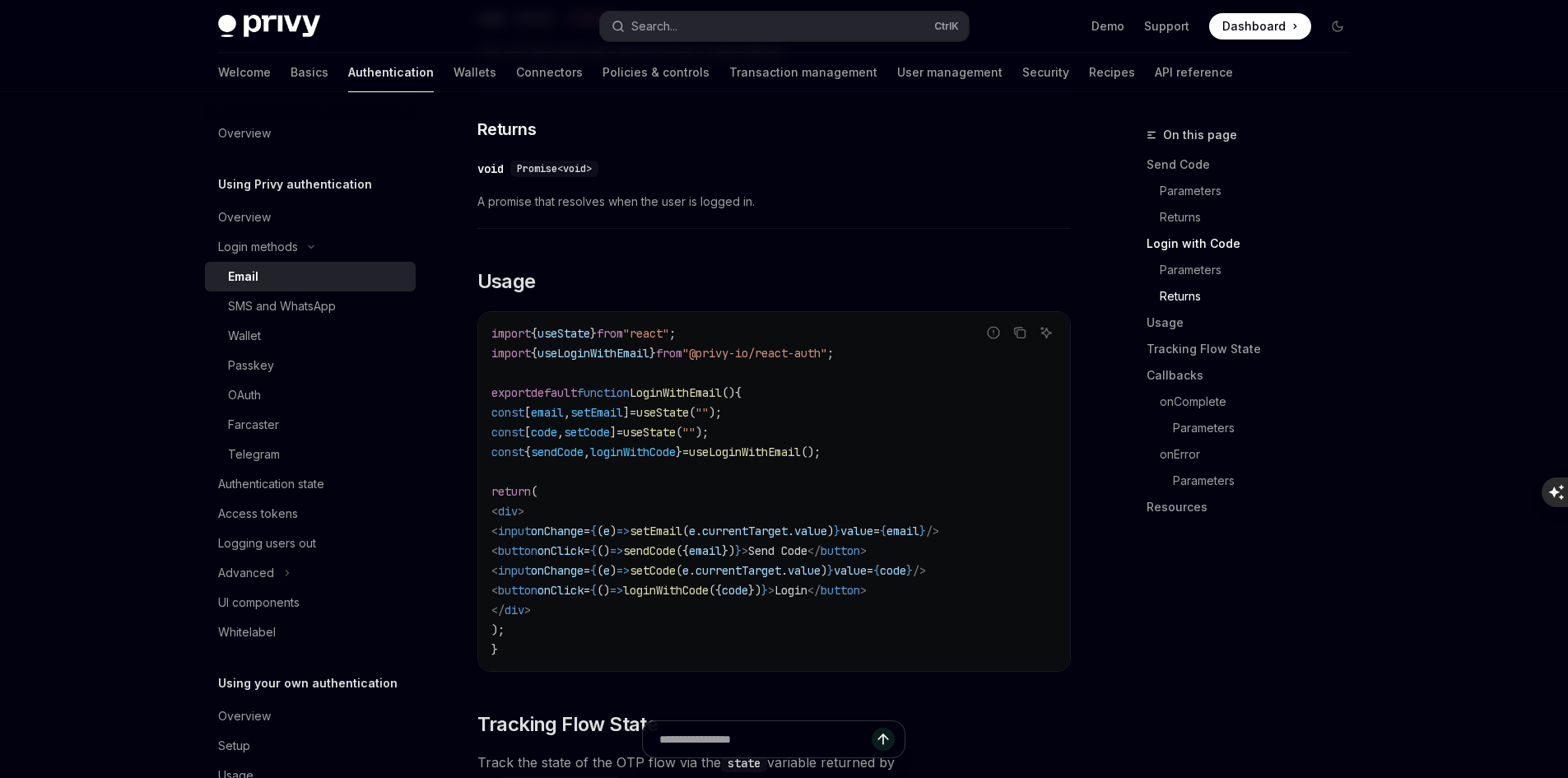
click at [683, 563] on span "(" at bounding box center [679, 571] width 6 height 15
click at [591, 445] on span "," at bounding box center [586, 452] width 6 height 15
click at [641, 445] on span "loginWithCode" at bounding box center [633, 452] width 86 height 15
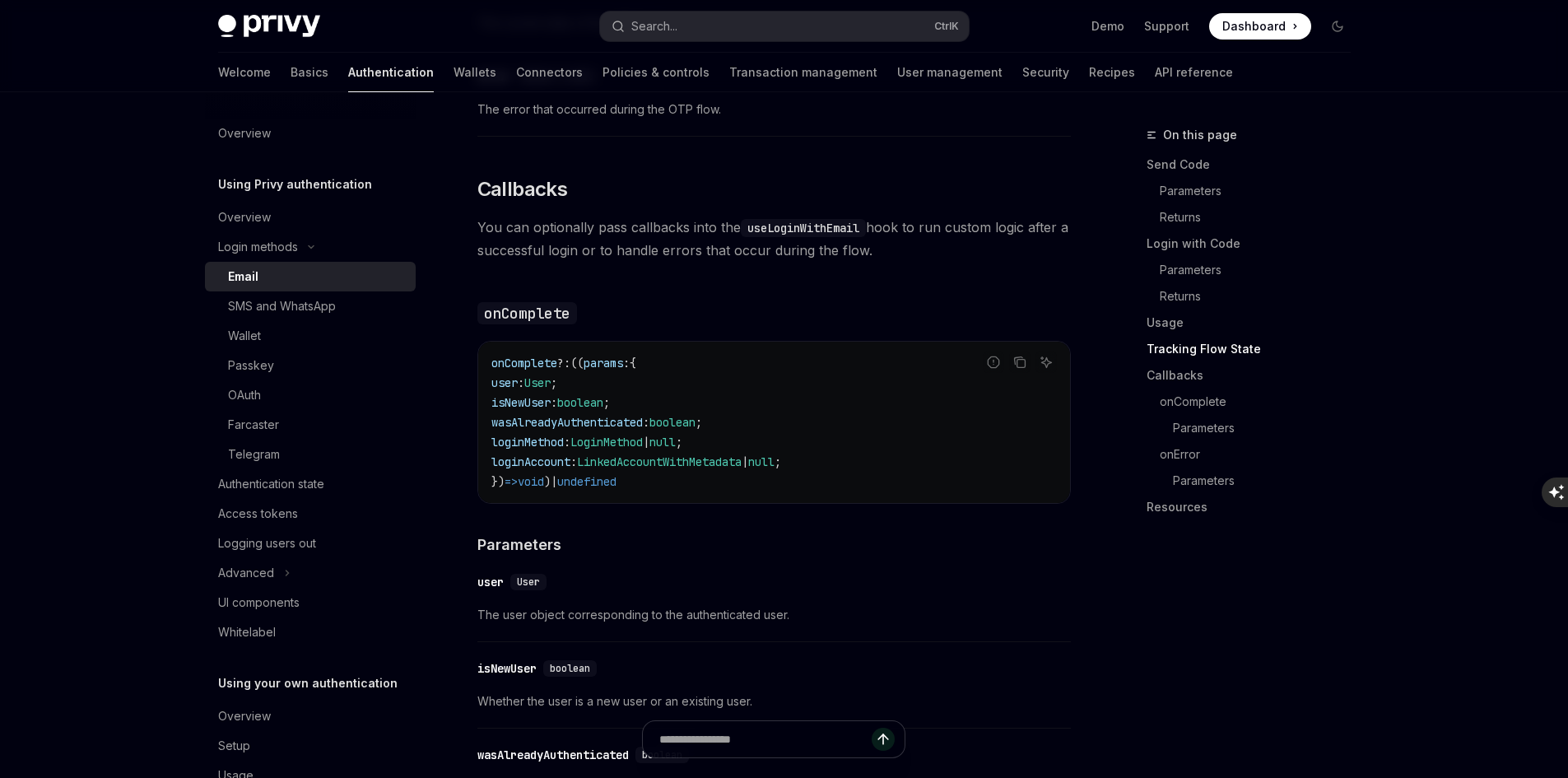
scroll to position [2389, 0]
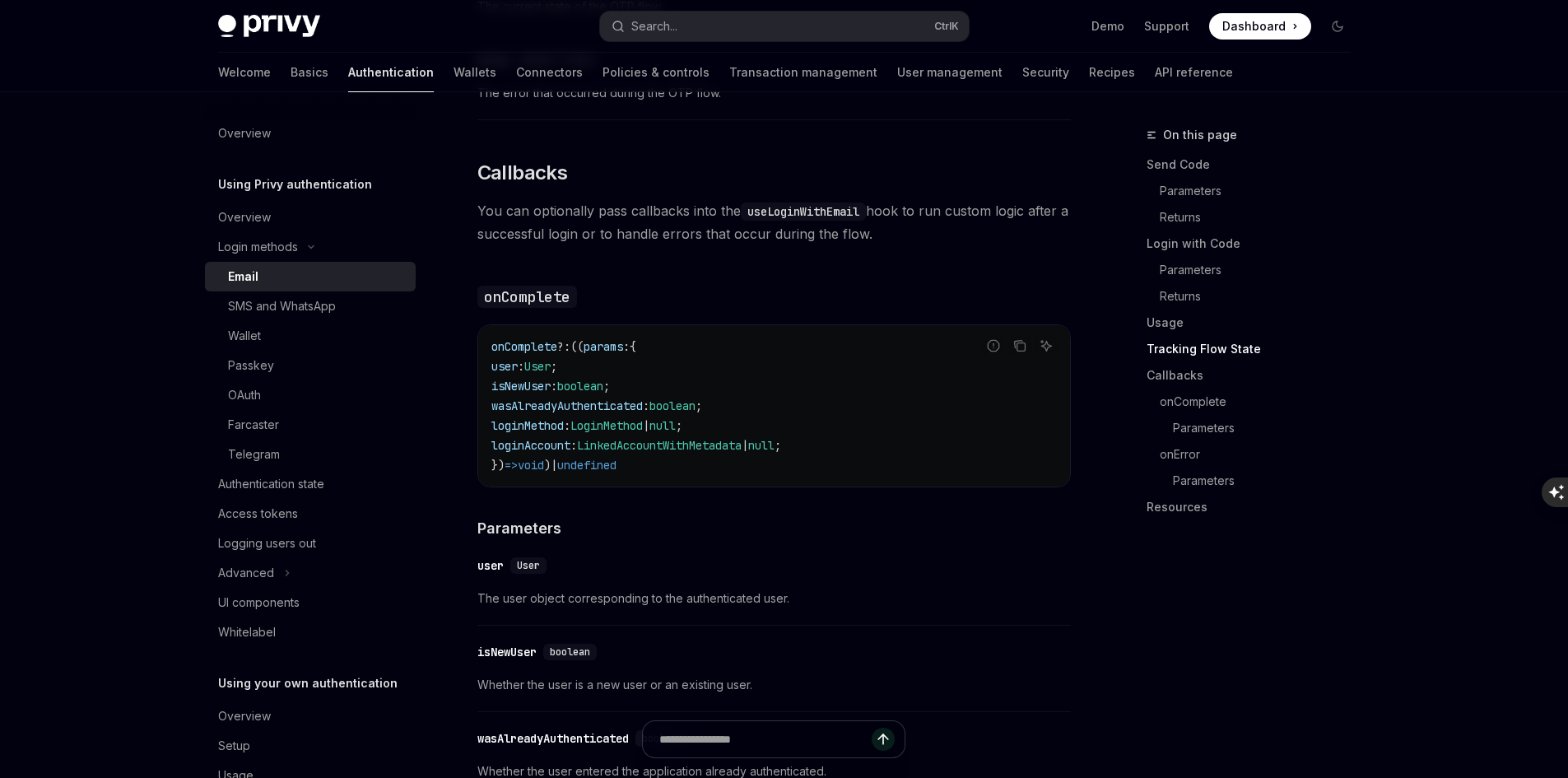
click at [556, 418] on span "loginMethod" at bounding box center [527, 426] width 72 height 15
click at [553, 438] on span "loginAccount" at bounding box center [530, 446] width 79 height 15
click at [517, 359] on span "user" at bounding box center [504, 366] width 26 height 15
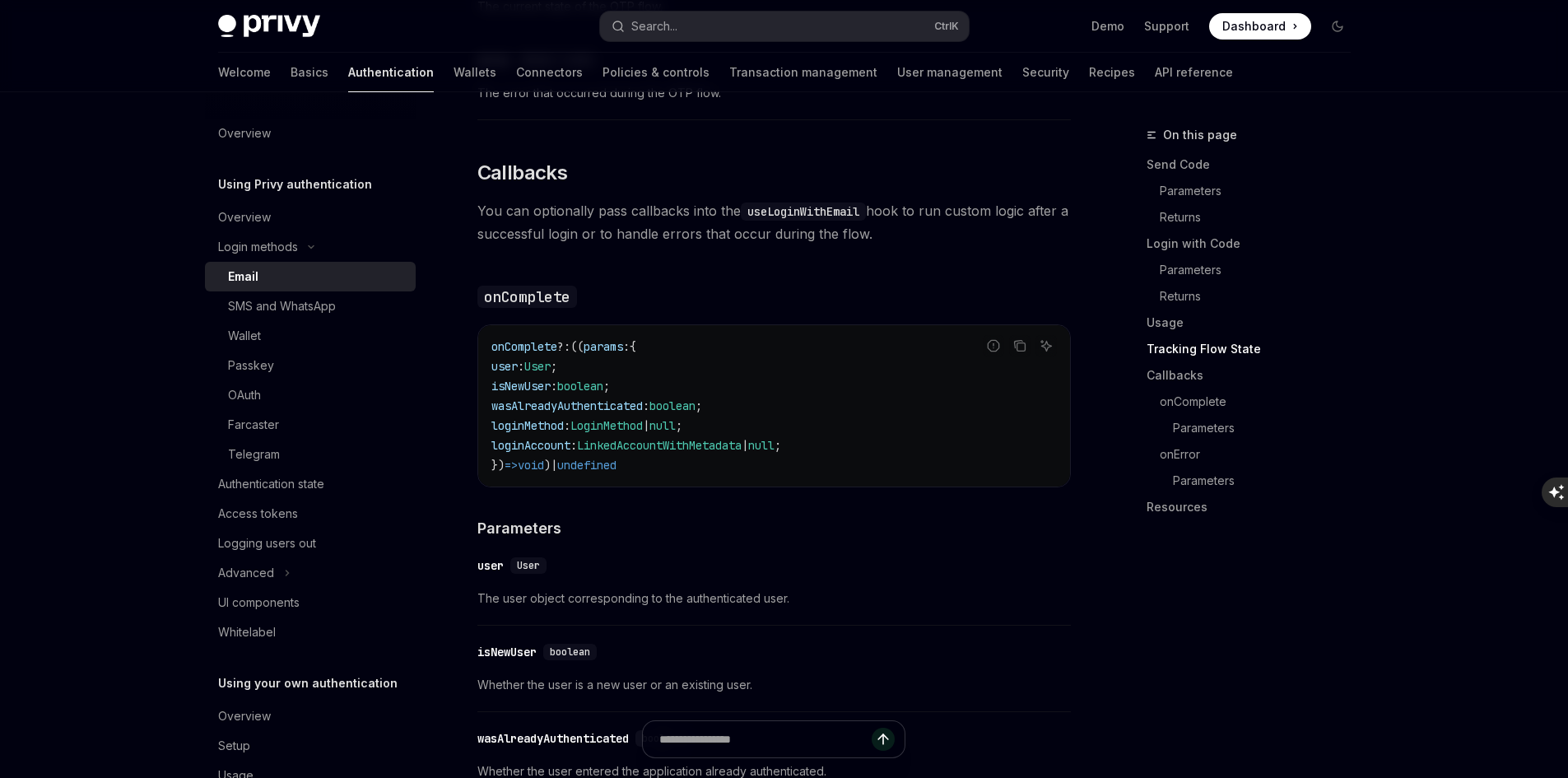
click at [517, 359] on span "user" at bounding box center [504, 366] width 26 height 15
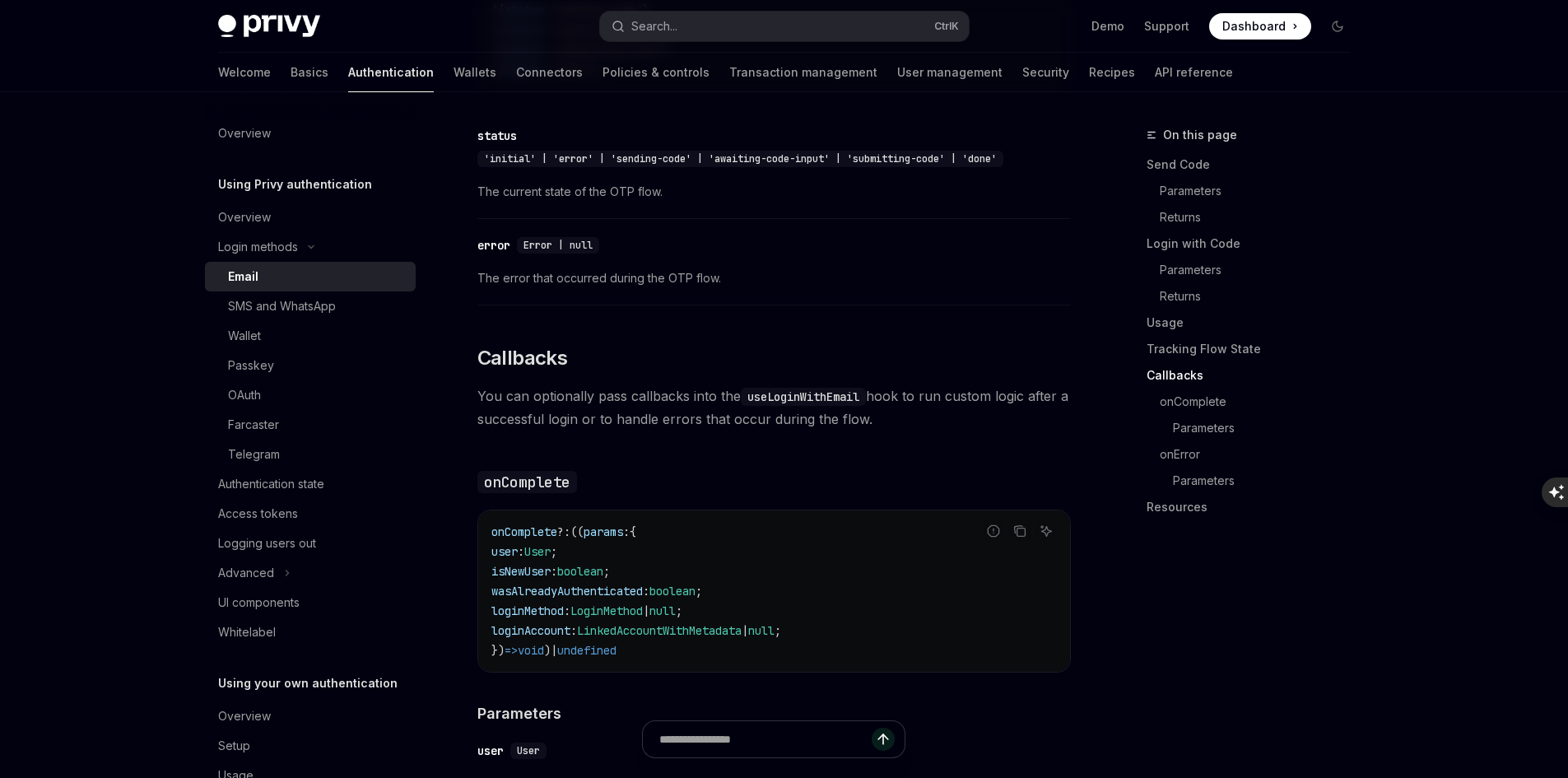
scroll to position [2471, 0]
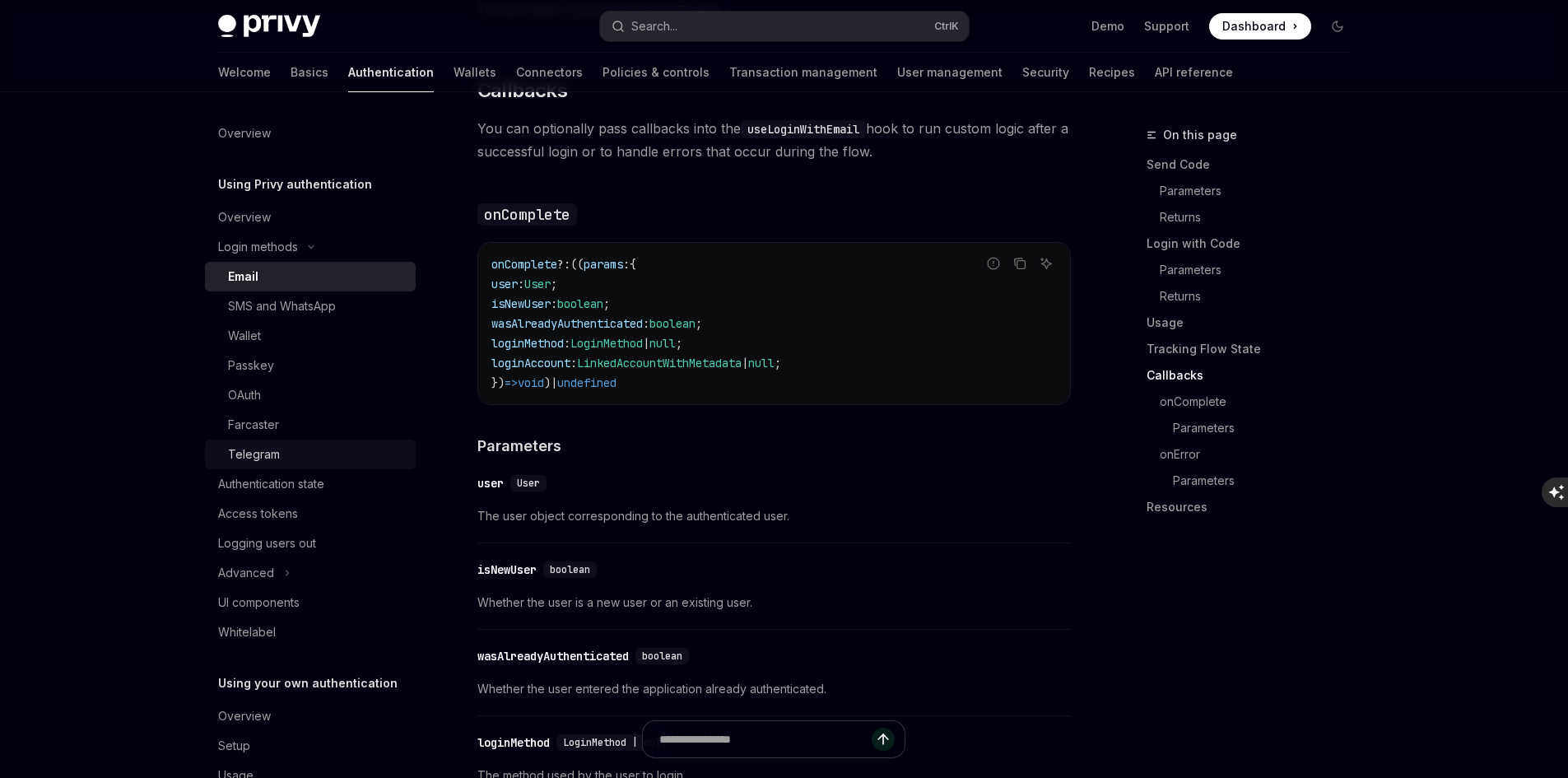
click at [270, 447] on div "Telegram" at bounding box center [254, 455] width 52 height 20
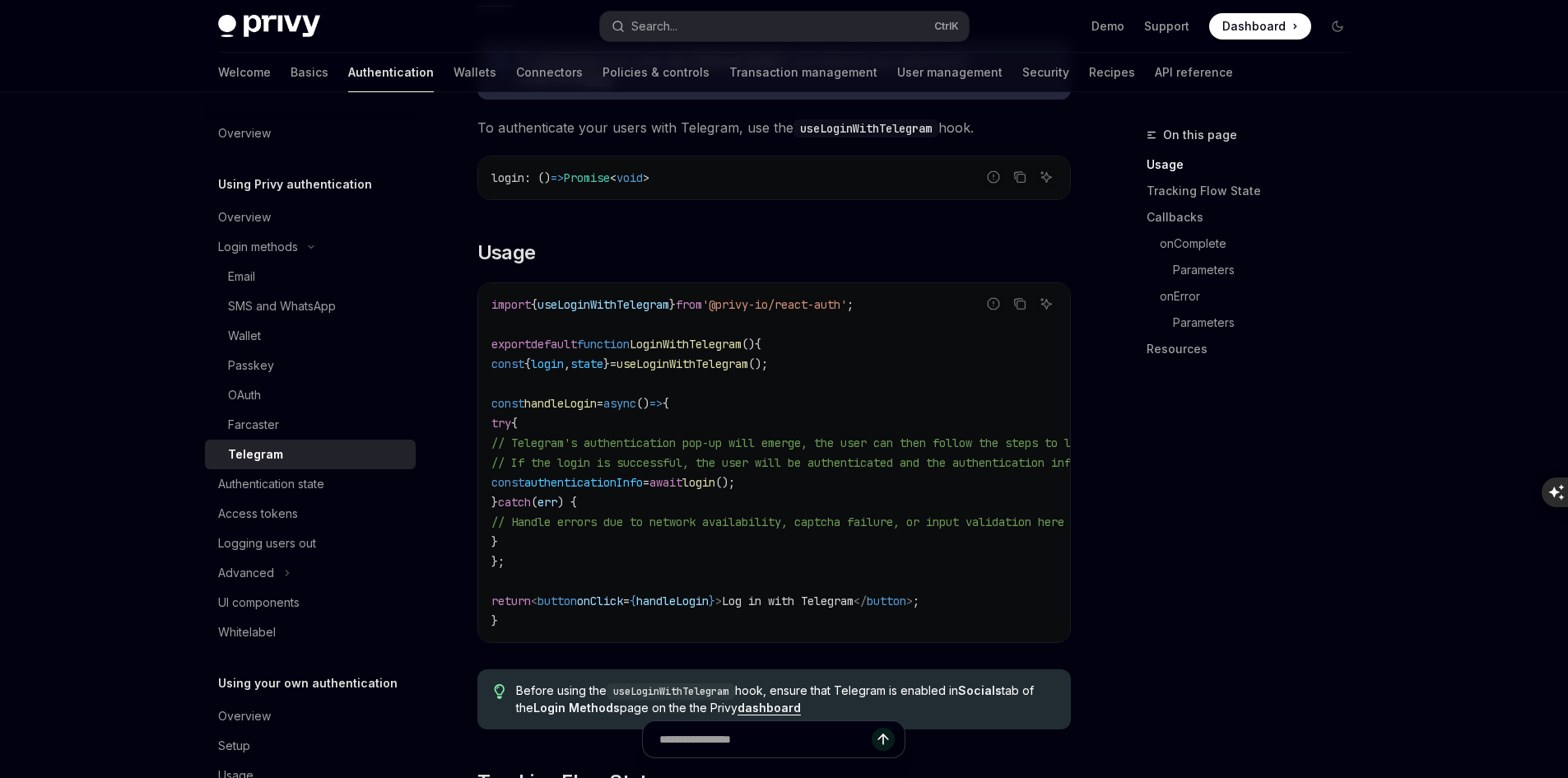
scroll to position [494, 0]
click at [307, 315] on div "SMS and WhatsApp" at bounding box center [282, 307] width 108 height 20
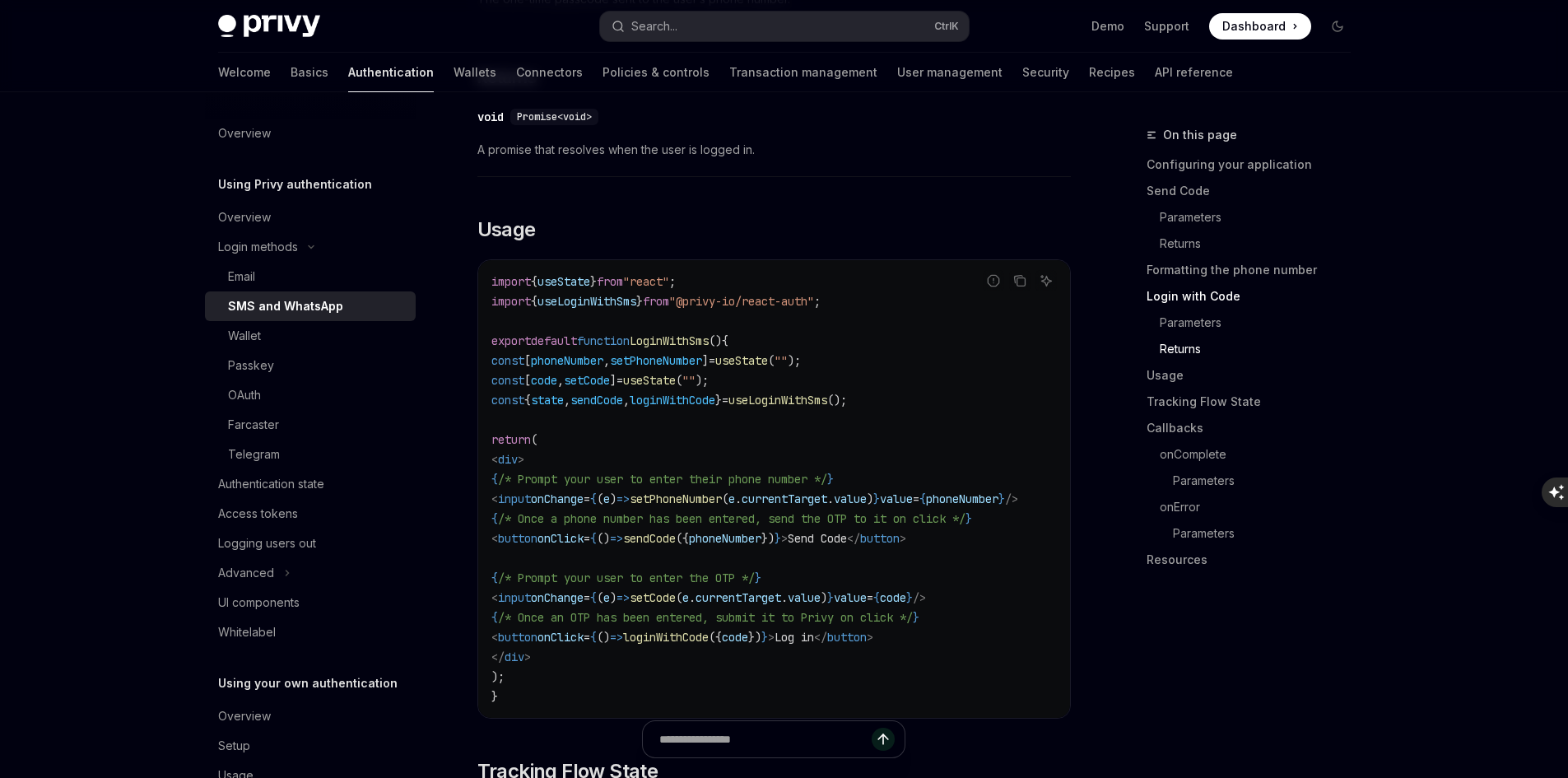
scroll to position [2059, 0]
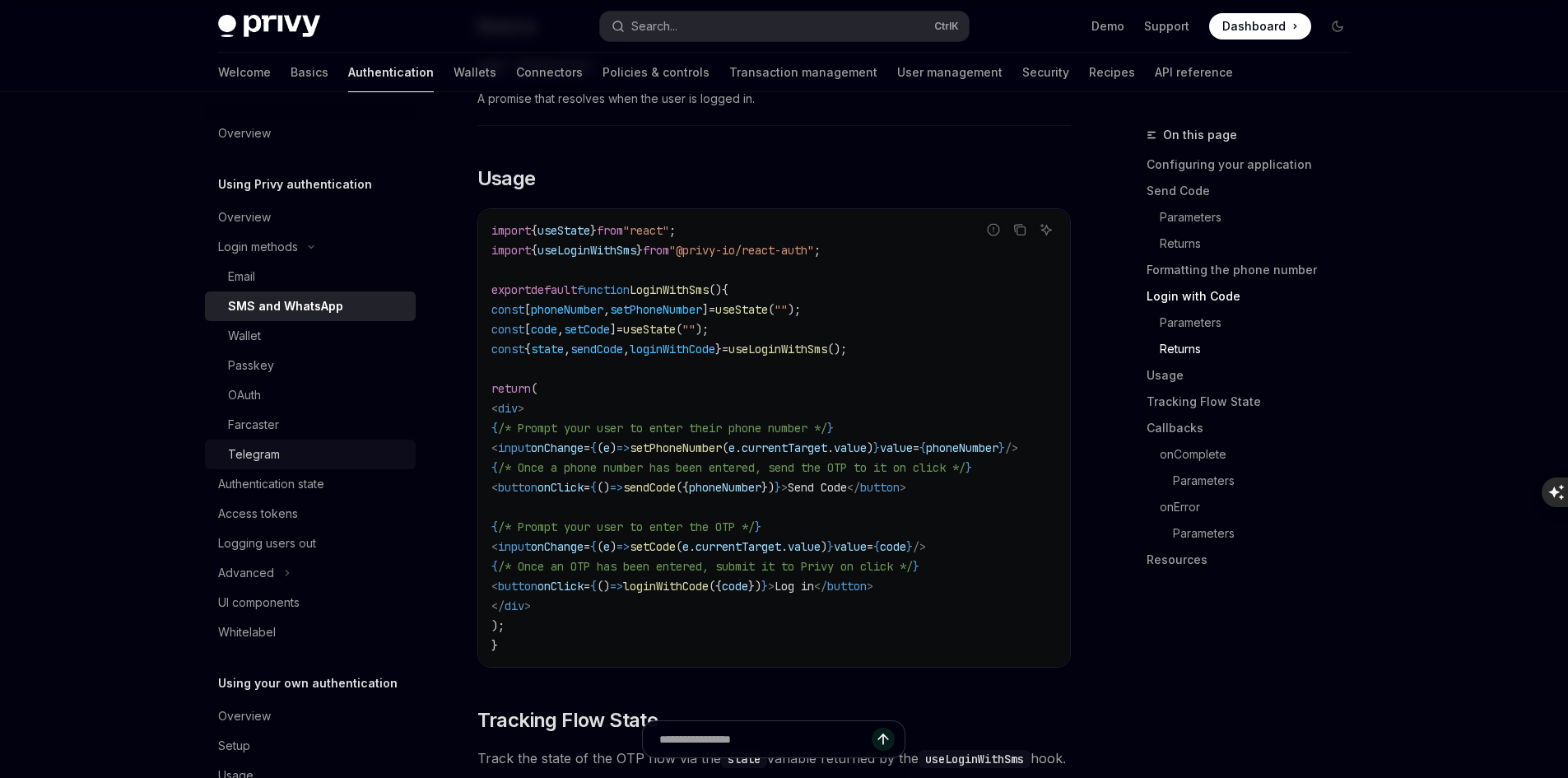
click at [290, 442] on link "Telegram" at bounding box center [310, 455] width 211 height 29
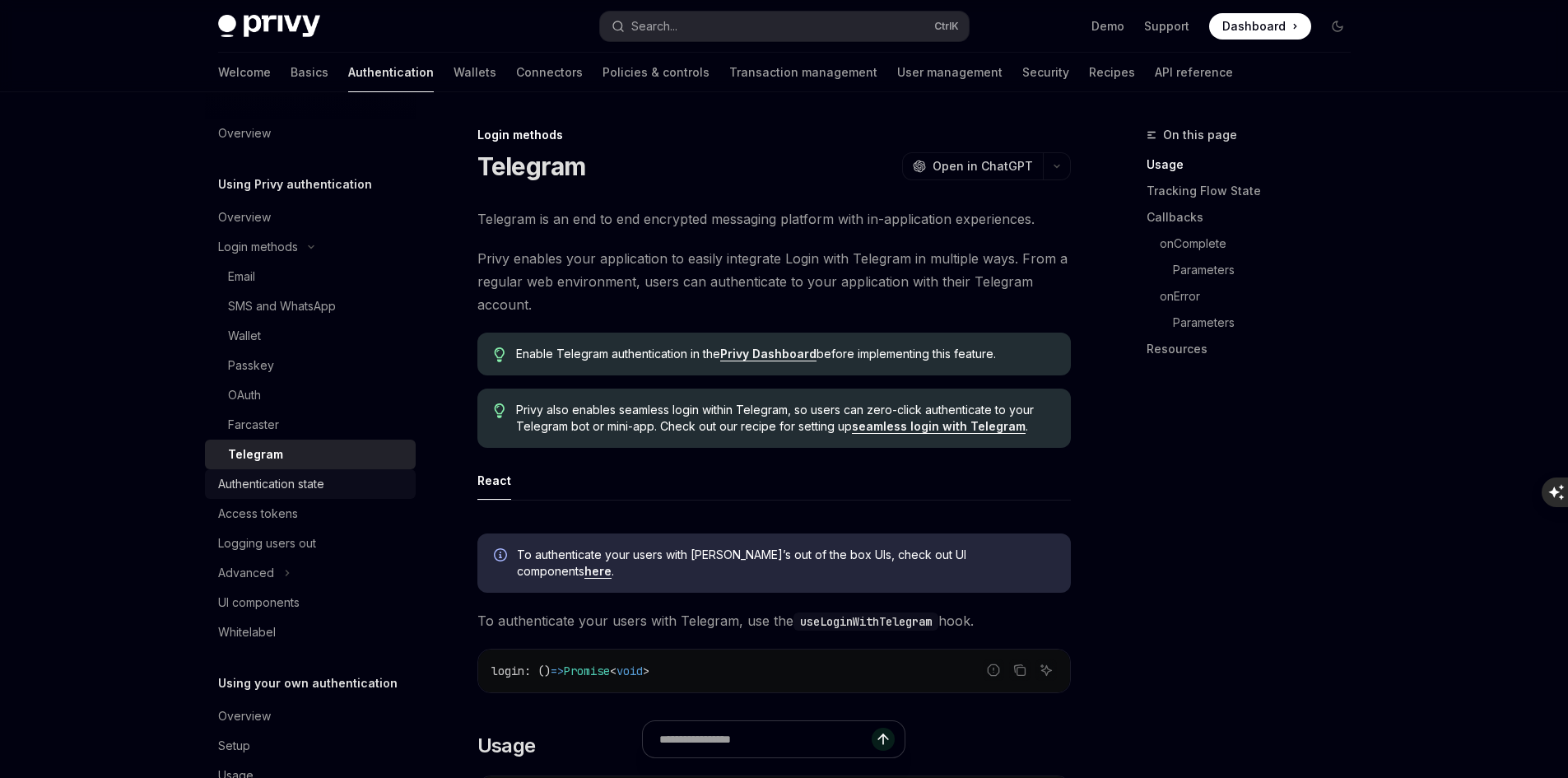
click at [281, 476] on div "Authentication state" at bounding box center [271, 485] width 106 height 20
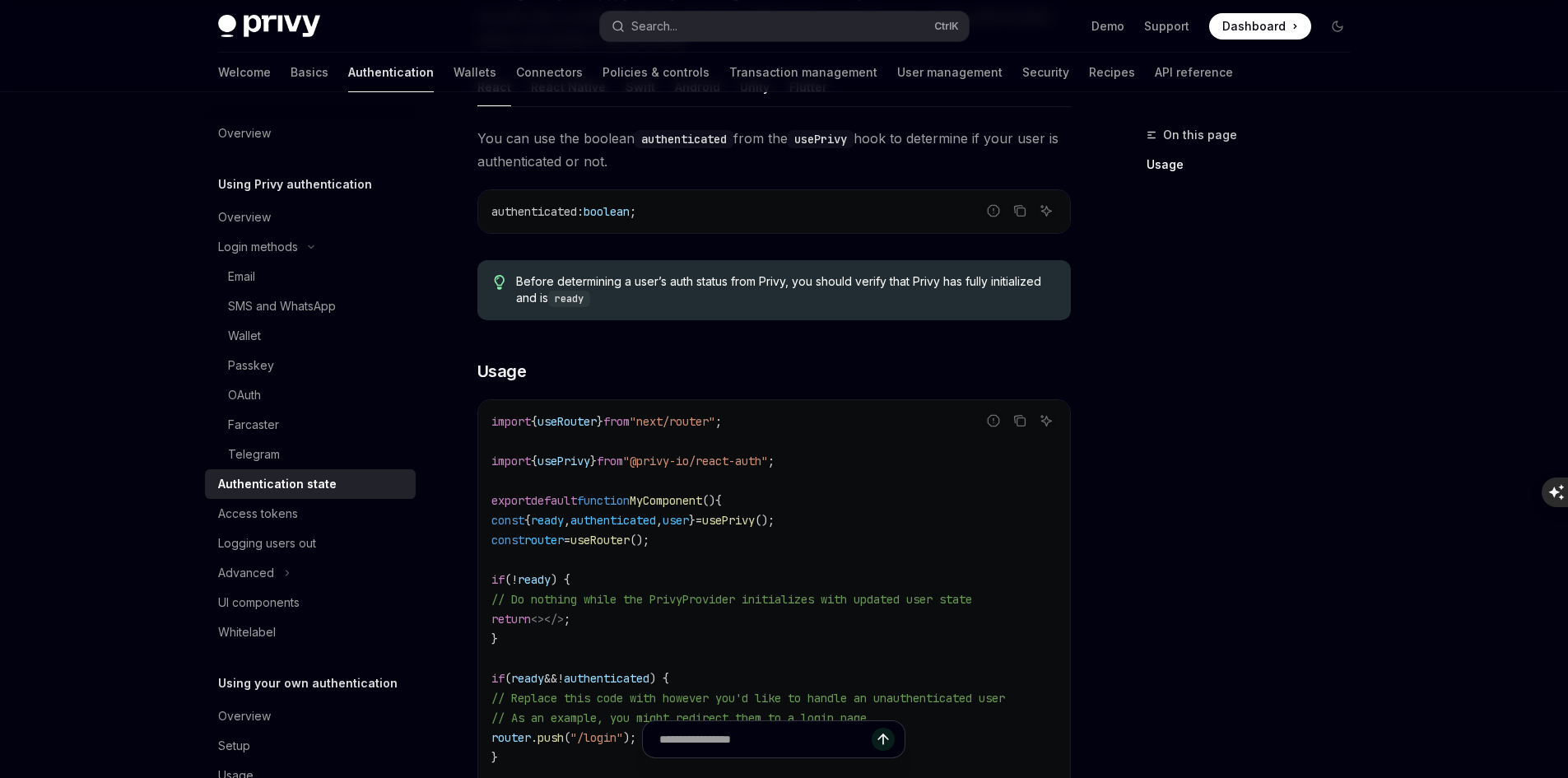
scroll to position [247, 0]
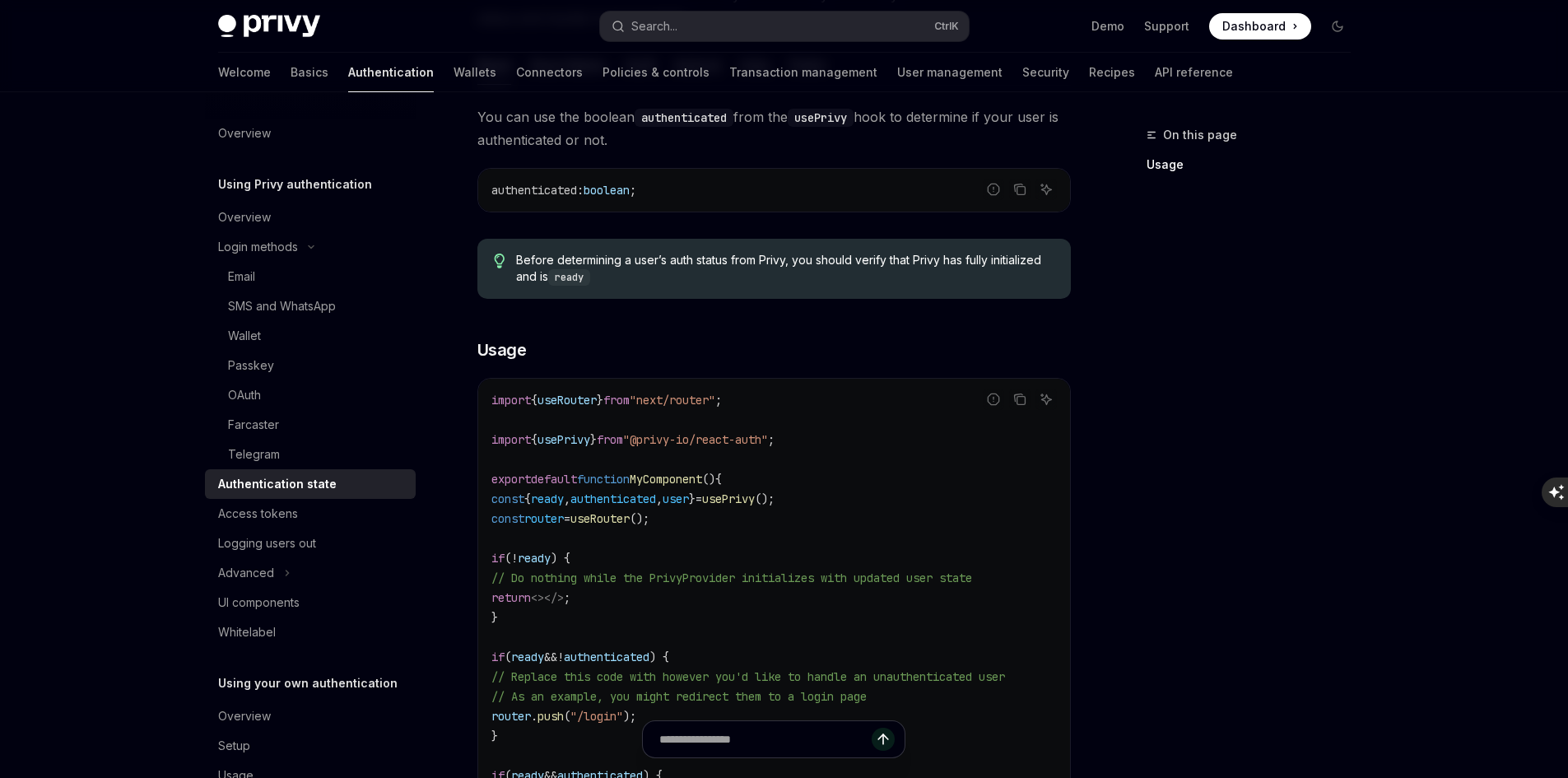
click at [755, 500] on span "usePrivy" at bounding box center [728, 499] width 53 height 15
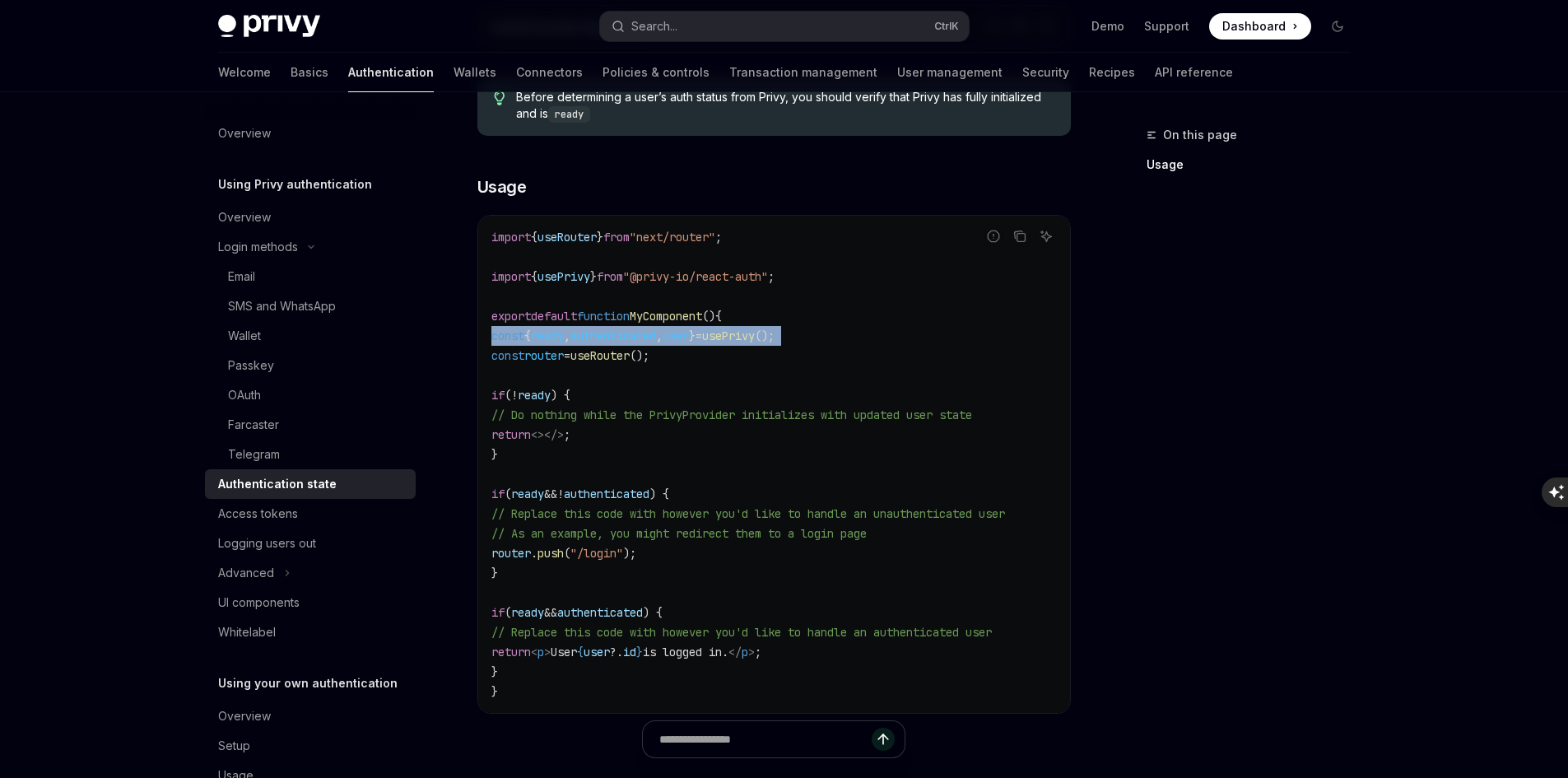
scroll to position [412, 0]
copy code "const { ready , authenticated , user } = usePrivy ();"
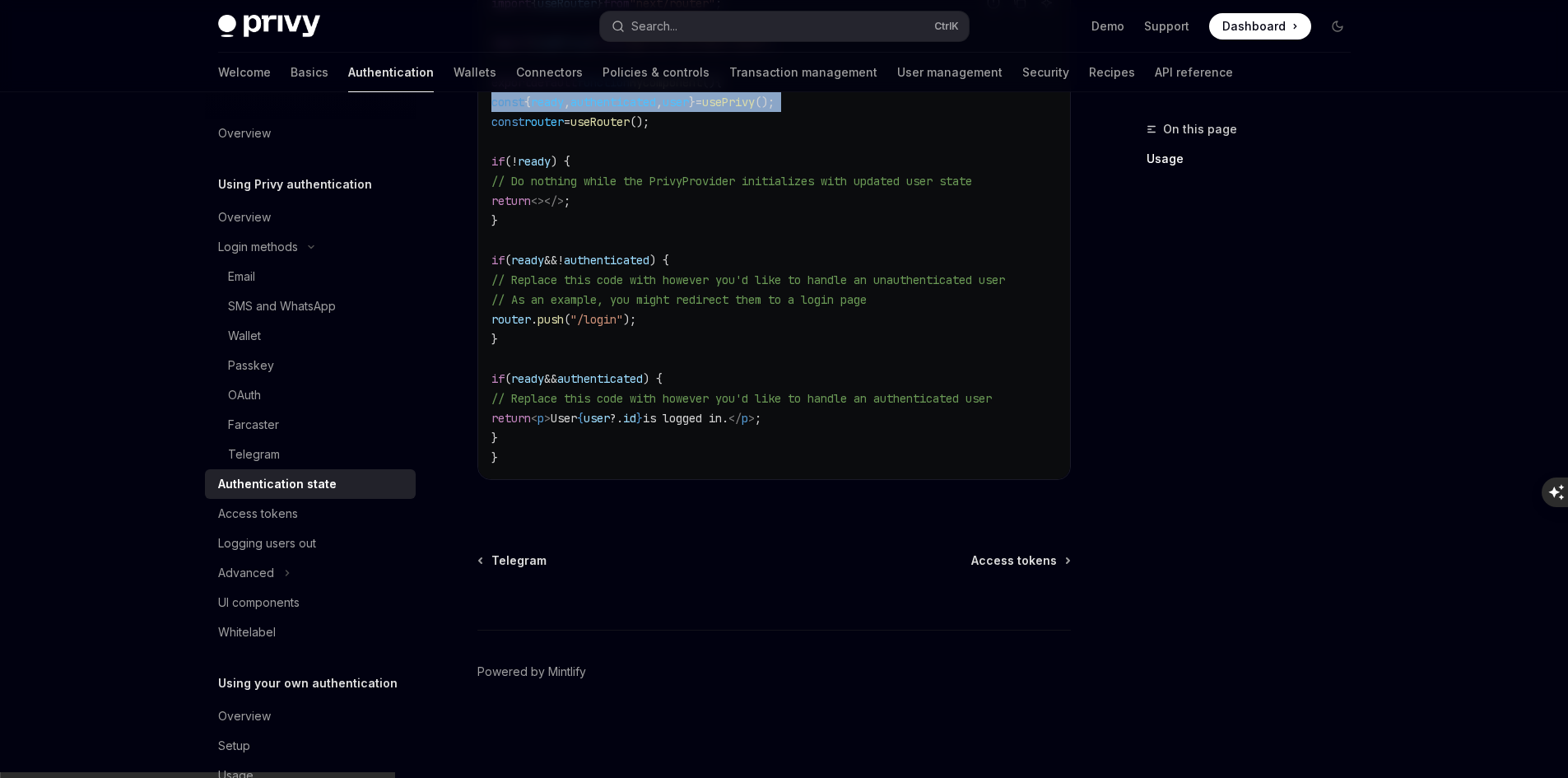
scroll to position [645, 0]
click at [283, 518] on div "Access tokens" at bounding box center [257, 514] width 79 height 20
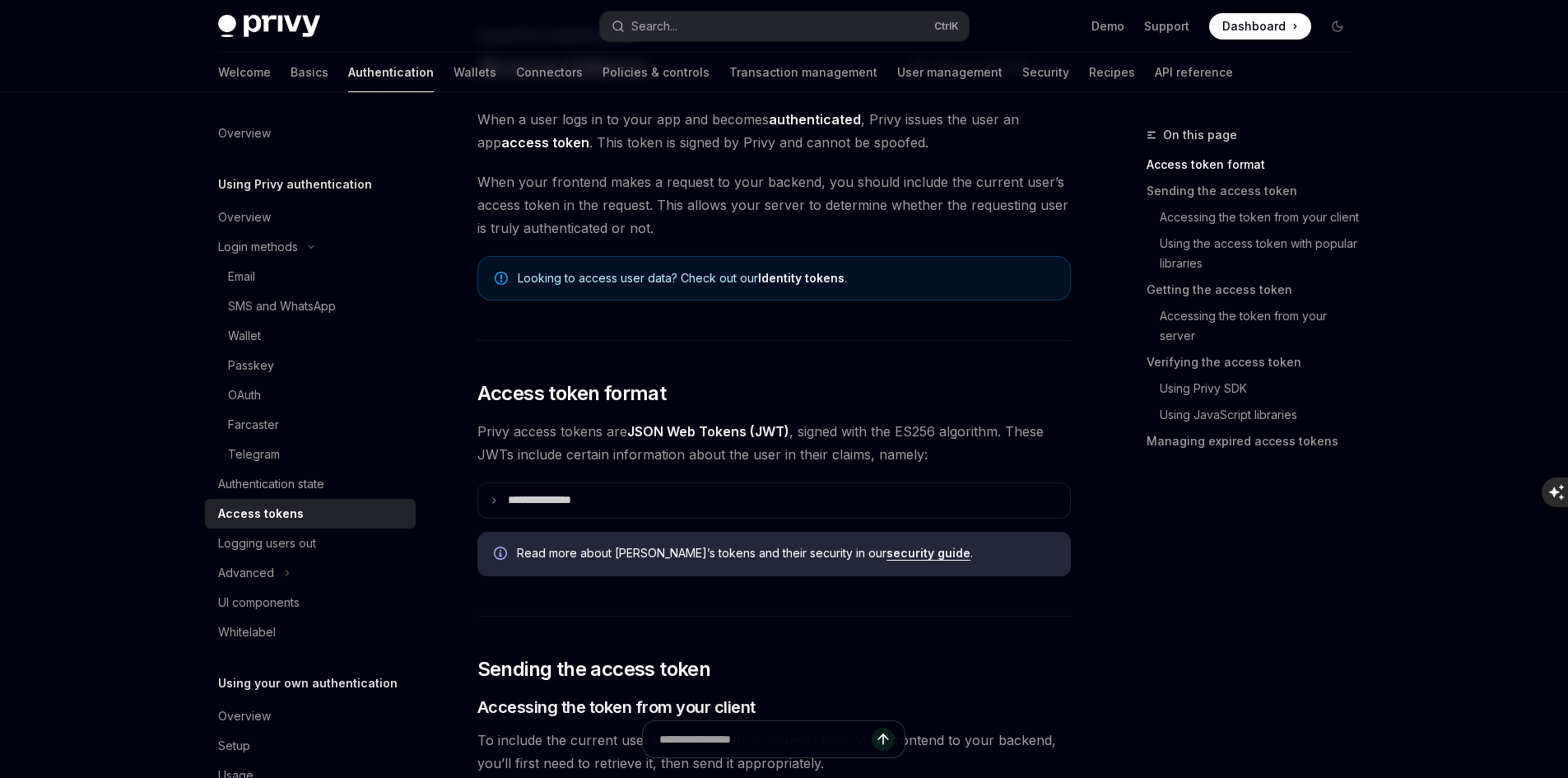
scroll to position [247, 0]
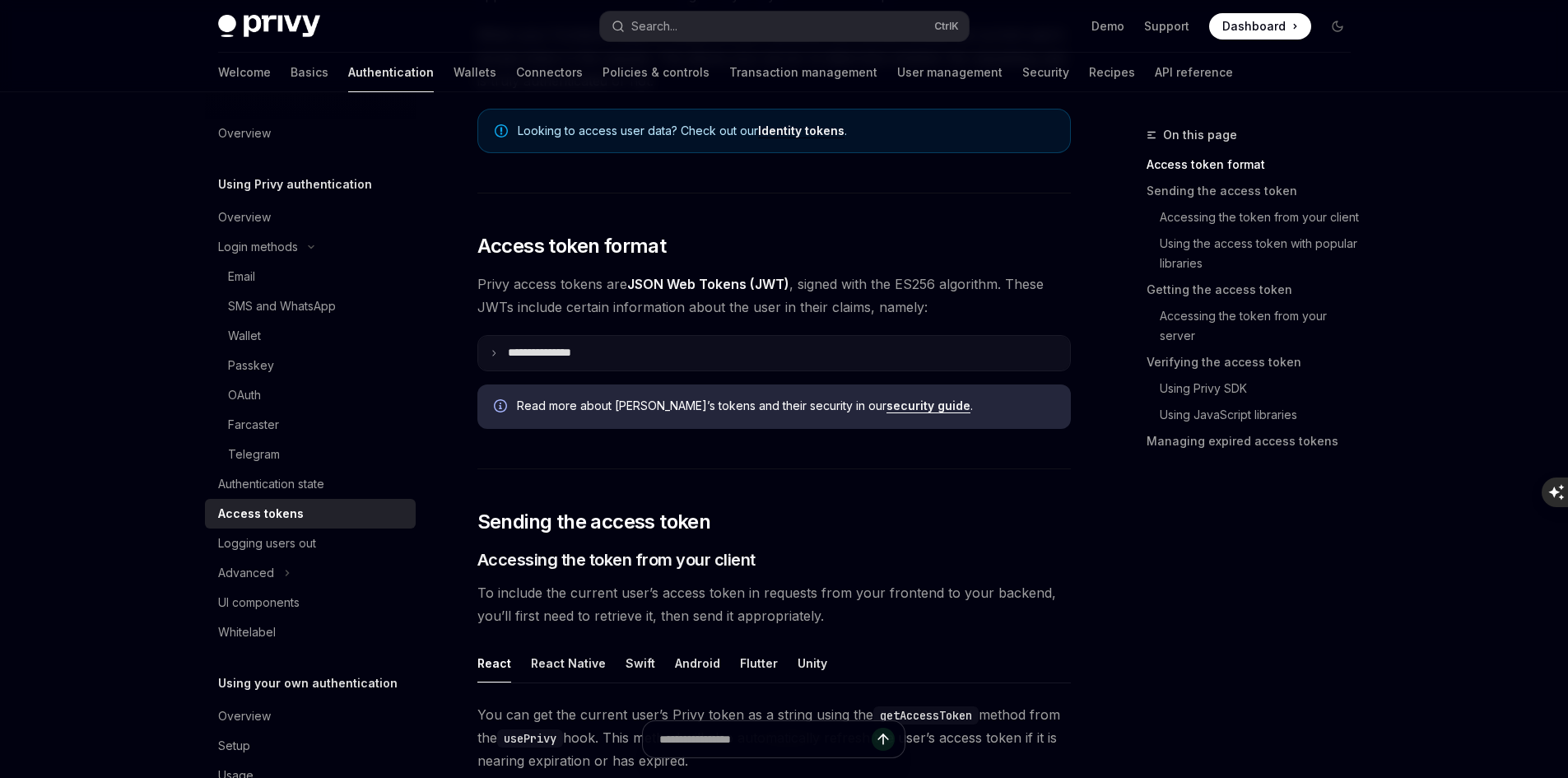
click at [569, 360] on p "**********" at bounding box center [553, 353] width 89 height 15
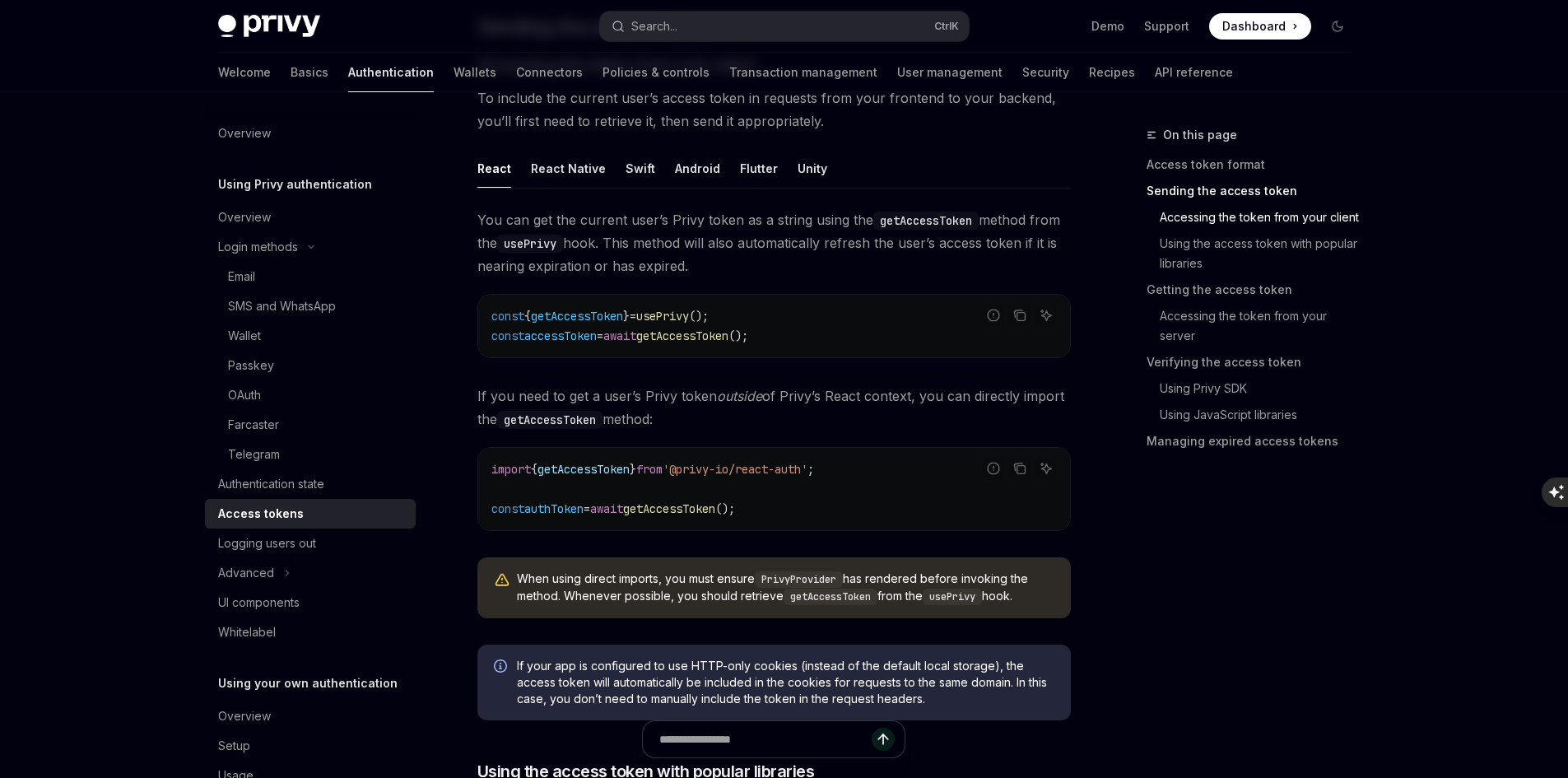
scroll to position [1318, 0]
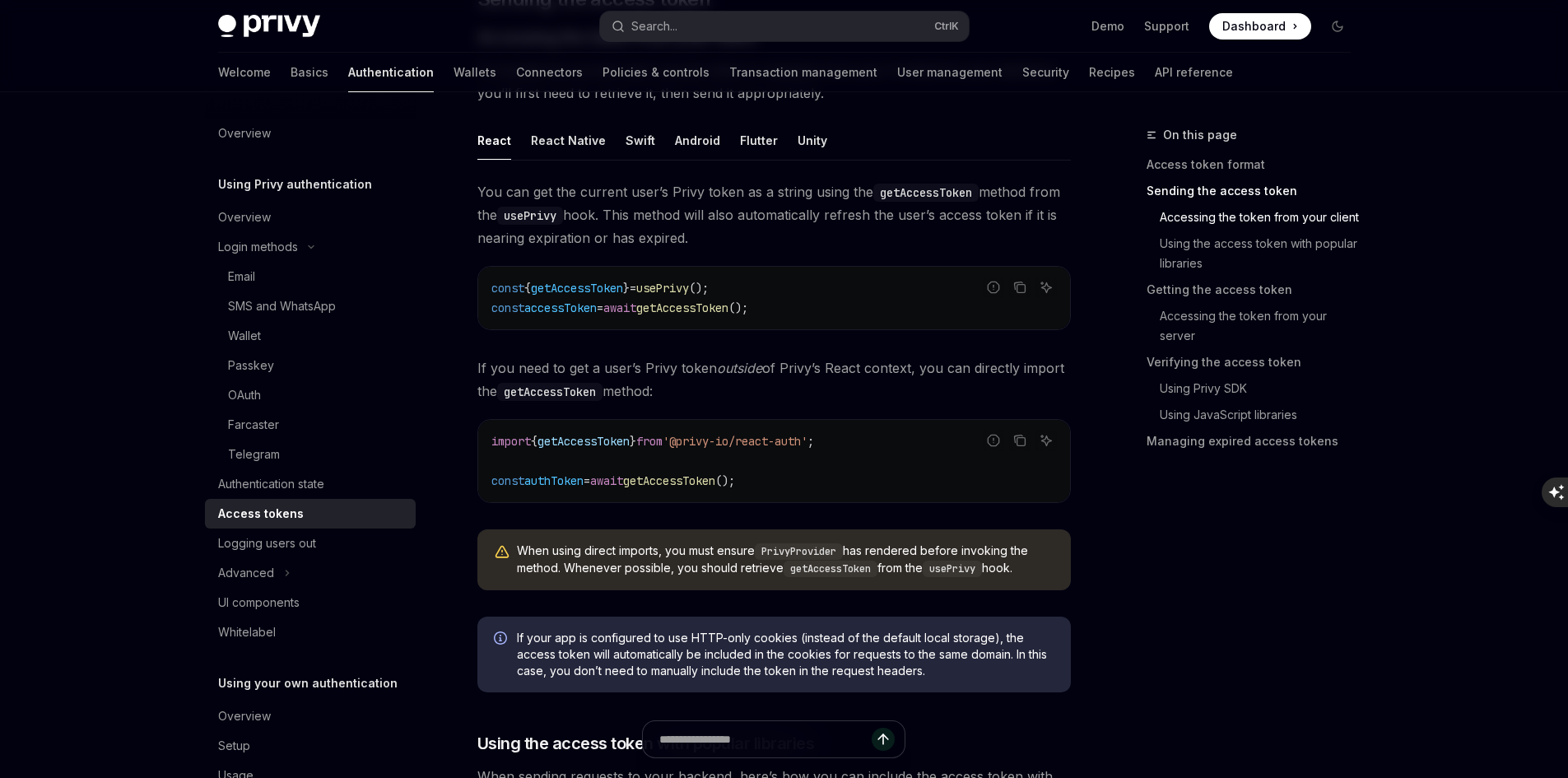
click at [591, 441] on span "getAccessToken" at bounding box center [583, 441] width 92 height 15
click at [676, 489] on code "import { getAccessToken } from '@privy-io/react-auth' ; const authToken = await…" at bounding box center [774, 461] width 566 height 59
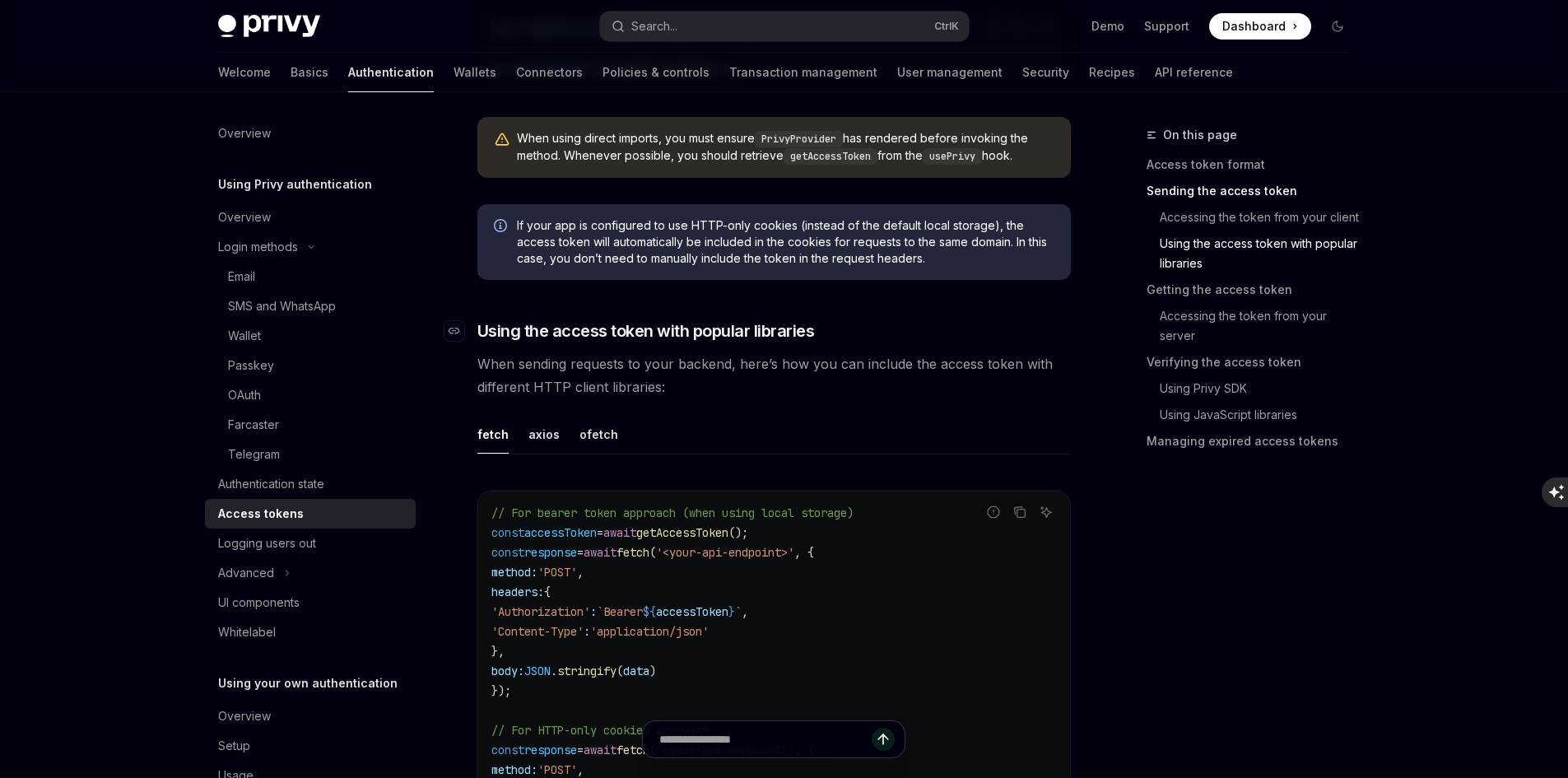
scroll to position [1812, 0]
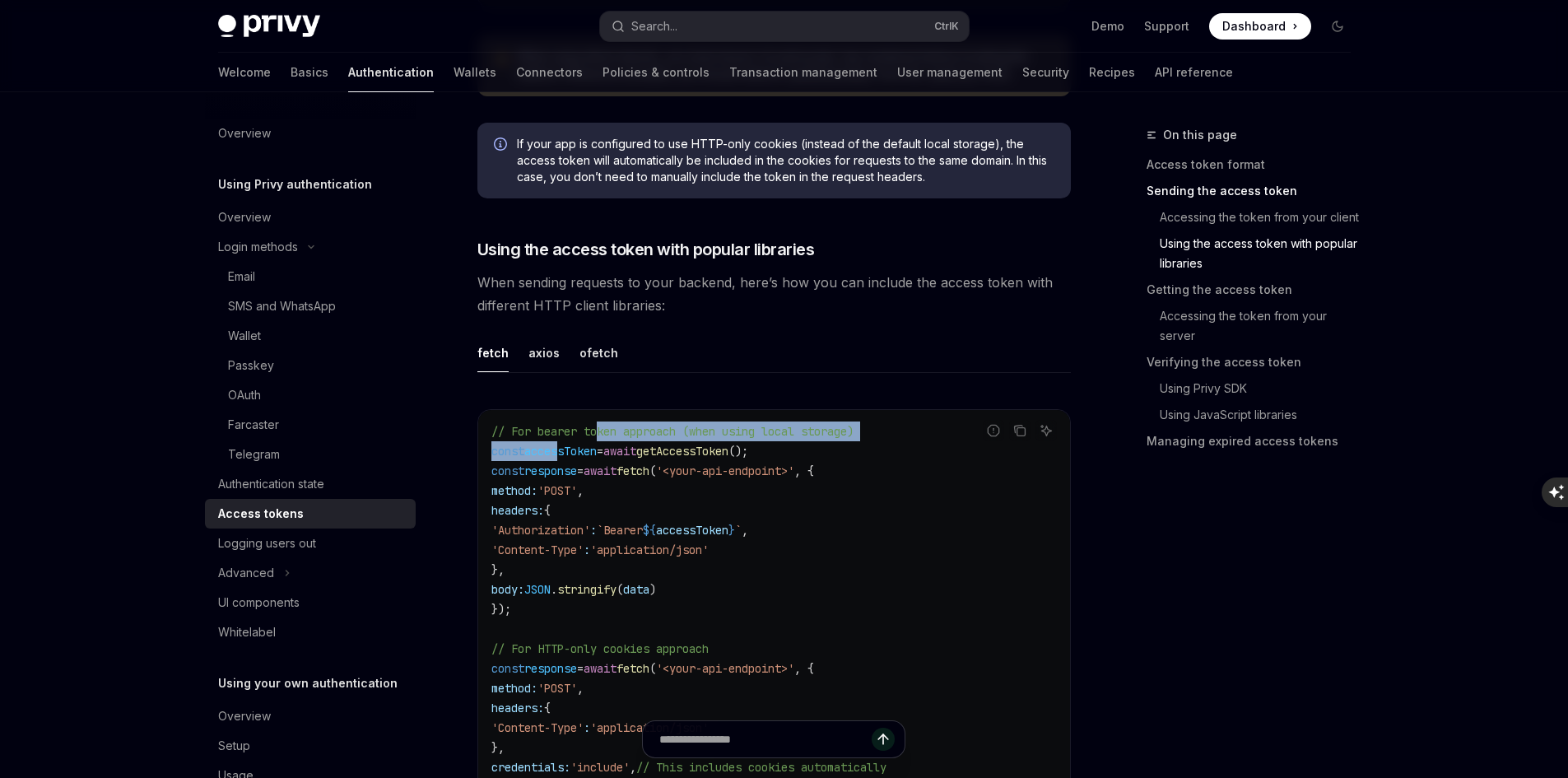
drag, startPoint x: 561, startPoint y: 445, endPoint x: 599, endPoint y: 439, distance: 38.5
click at [599, 439] on code "// For bearer token approach (when using local storage) const accessToken = awa…" at bounding box center [774, 619] width 566 height 395
click at [610, 539] on code "// For bearer token approach (when using local storage) const accessToken = awa…" at bounding box center [774, 619] width 566 height 395
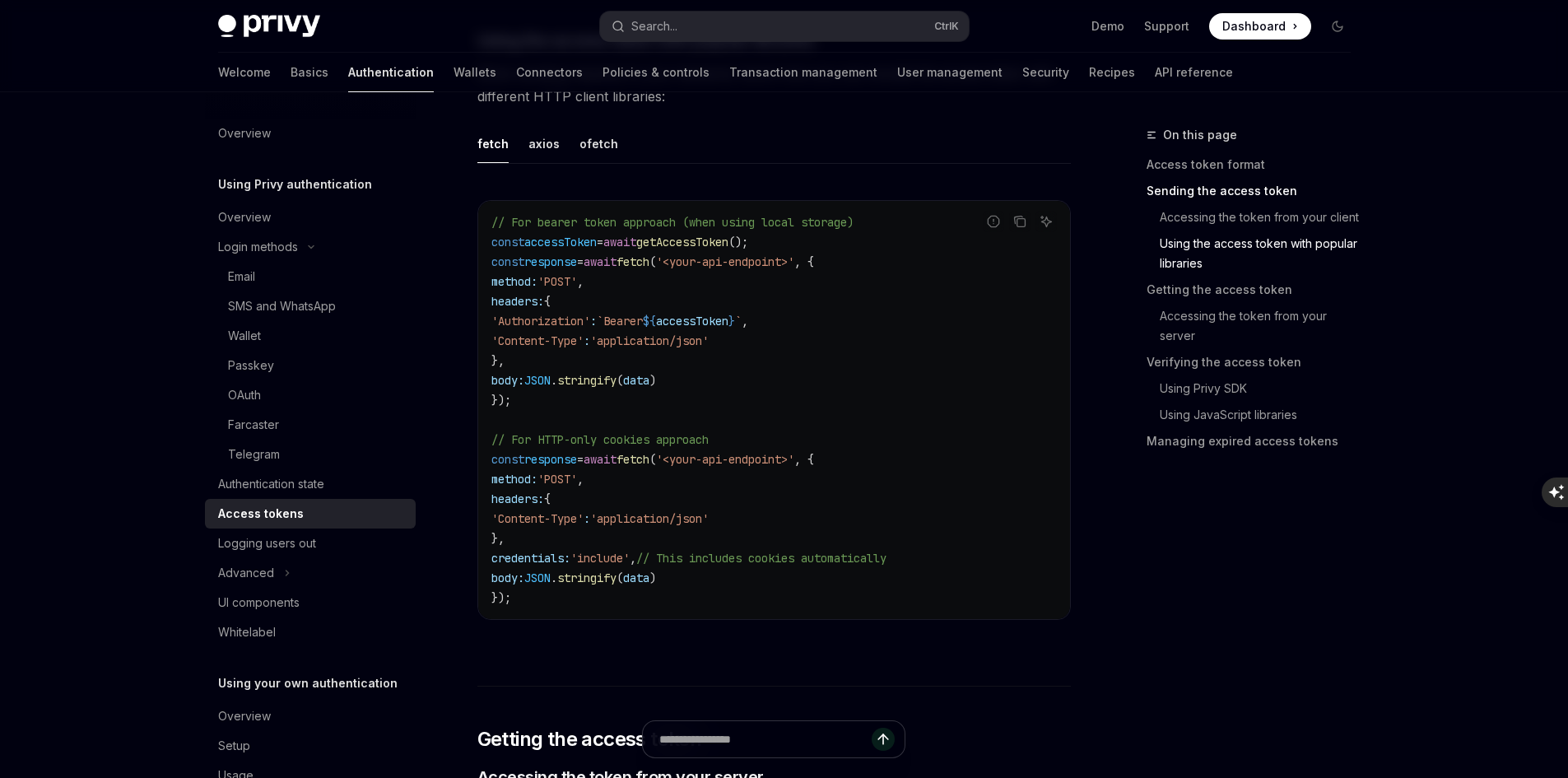
scroll to position [2059, 0]
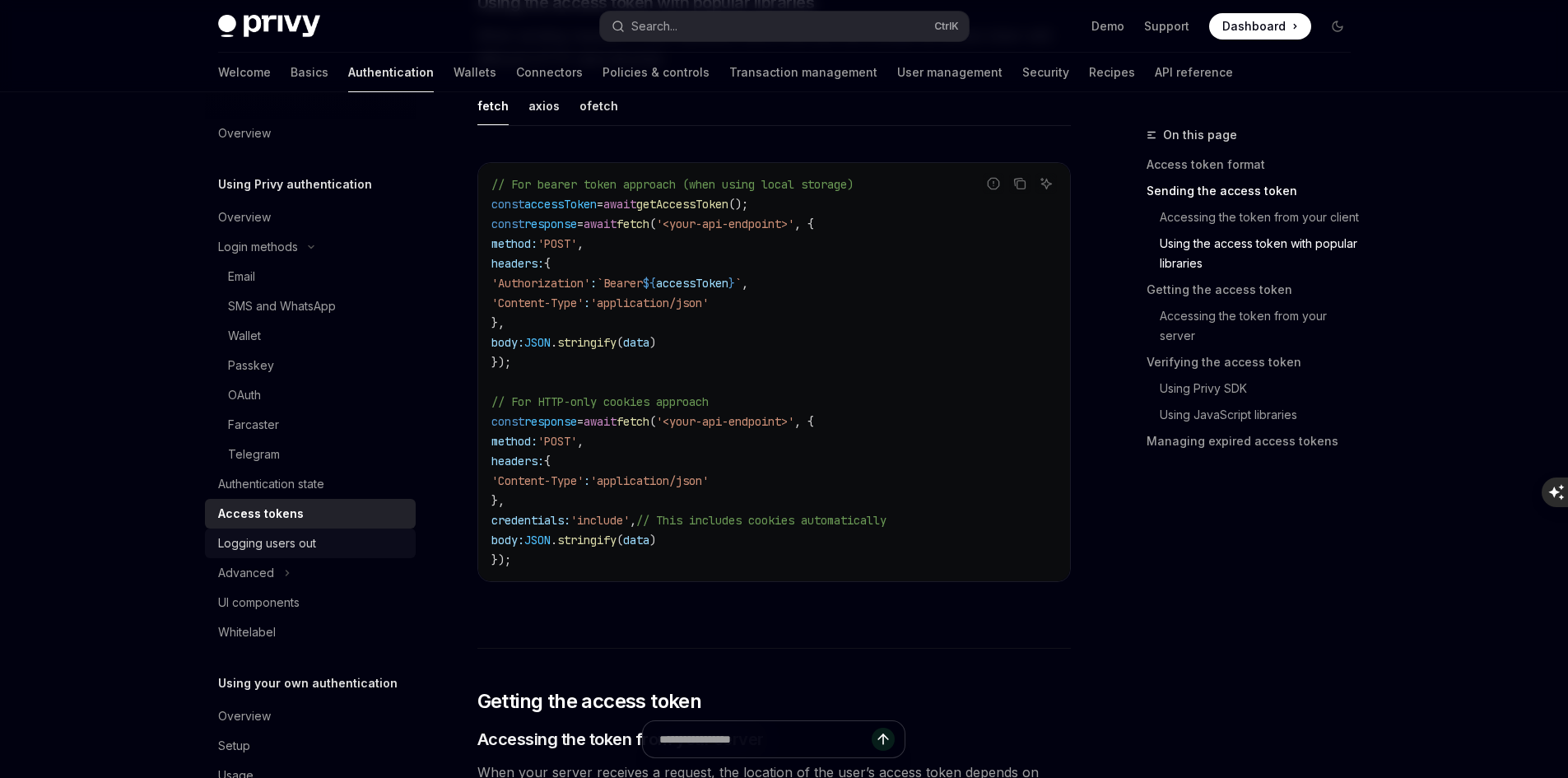
click at [308, 550] on div "Logging users out" at bounding box center [267, 543] width 98 height 20
type textarea "*"
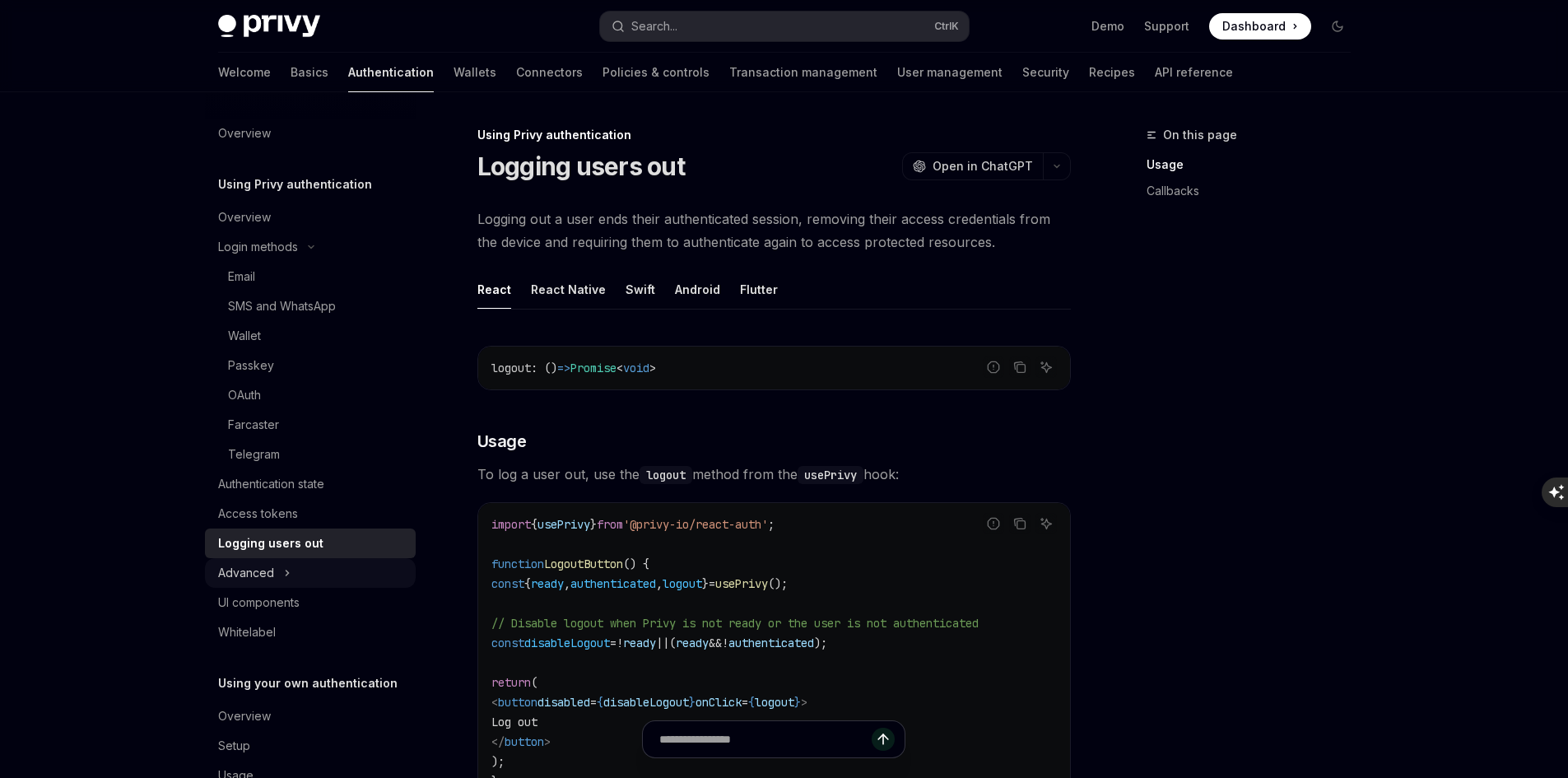
click at [310, 575] on button "Advanced" at bounding box center [310, 573] width 211 height 29
